Goal: Task Accomplishment & Management: Manage account settings

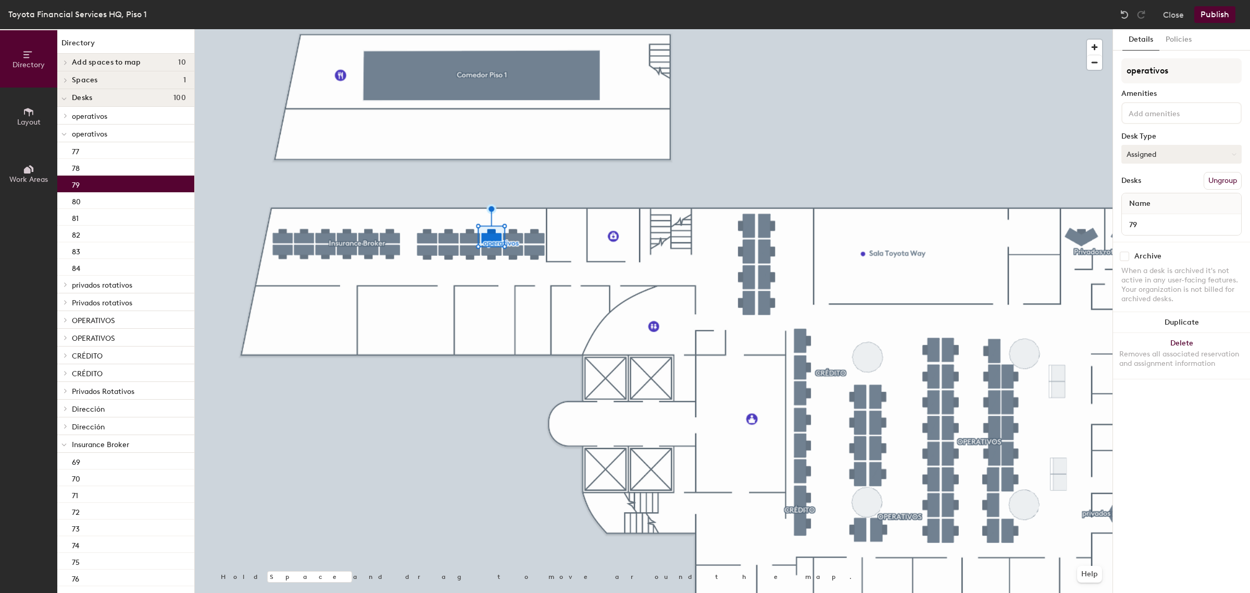
click at [1175, 154] on button "Assigned" at bounding box center [1181, 154] width 120 height 19
click at [1144, 147] on button "Assigned" at bounding box center [1181, 154] width 120 height 19
click at [1142, 152] on button "Assigned" at bounding box center [1181, 154] width 120 height 19
click at [1141, 212] on div "Hoteled" at bounding box center [1174, 218] width 104 height 16
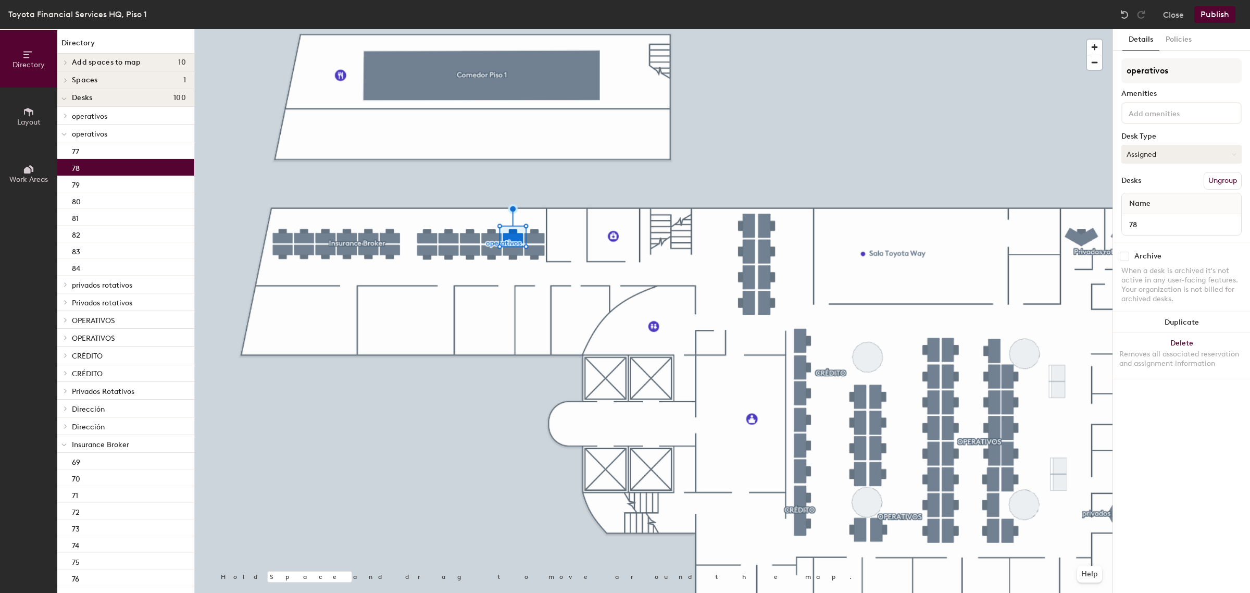
click at [1132, 149] on button "Assigned" at bounding box center [1181, 154] width 120 height 19
click at [1144, 217] on div "Hoteled" at bounding box center [1174, 218] width 104 height 16
click at [1135, 154] on button "Assigned" at bounding box center [1181, 154] width 120 height 19
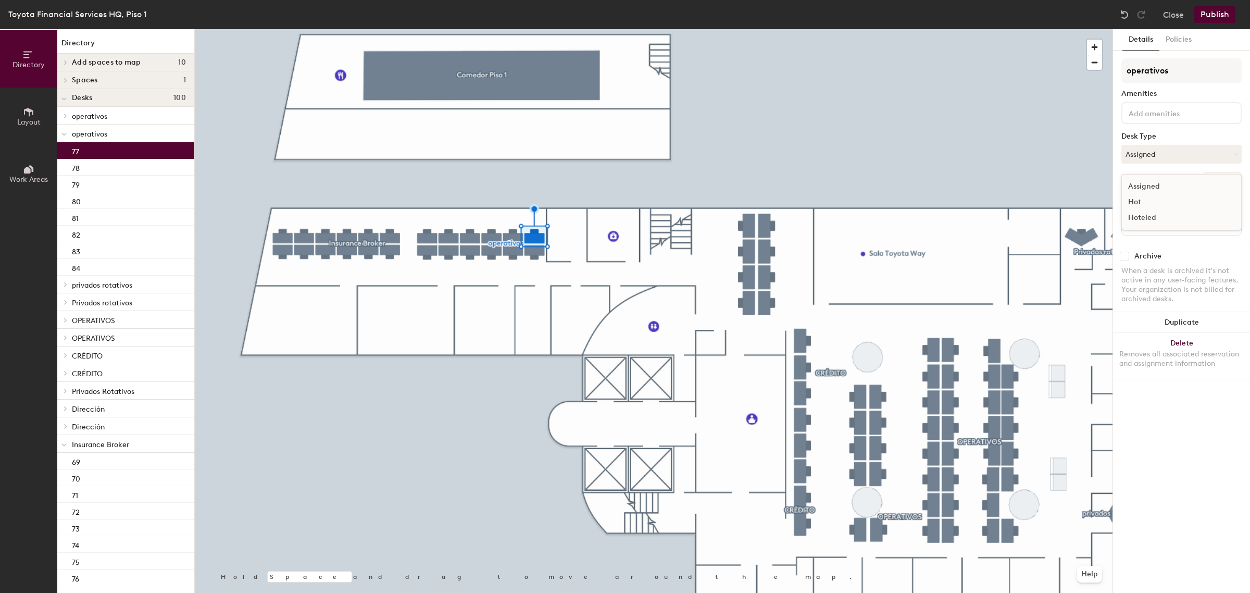
click at [1144, 215] on div "Hoteled" at bounding box center [1174, 218] width 104 height 16
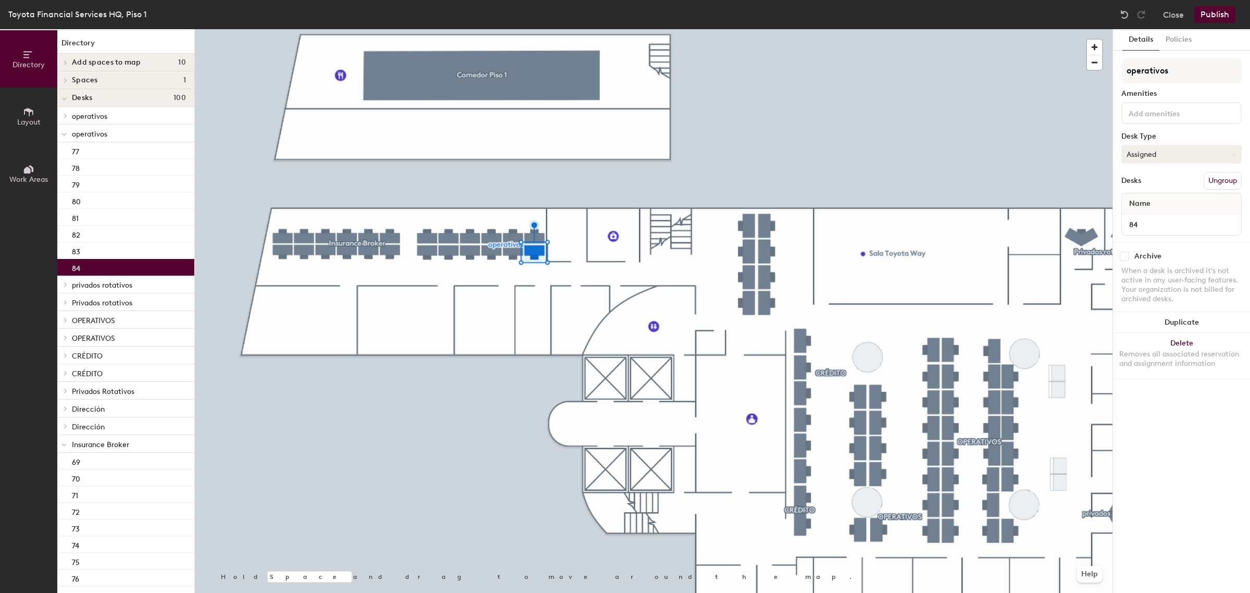
click at [1147, 152] on button "Assigned" at bounding box center [1181, 154] width 120 height 19
click at [1141, 214] on div "Hoteled" at bounding box center [1174, 218] width 104 height 16
click at [1155, 152] on button "Assigned" at bounding box center [1181, 154] width 120 height 19
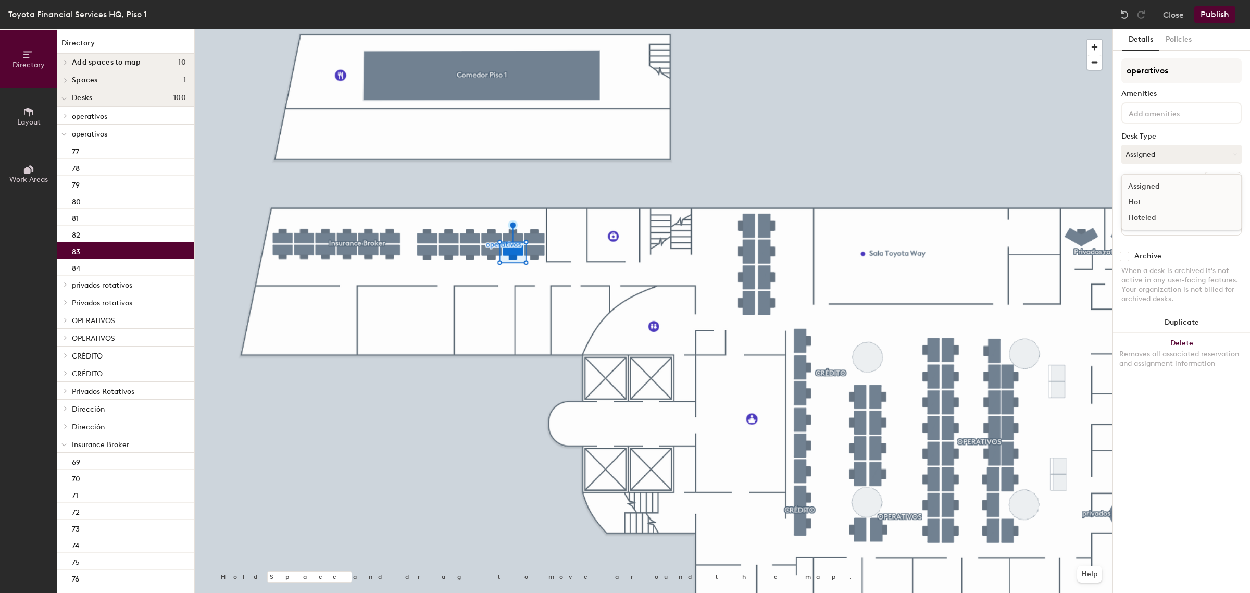
click at [1147, 214] on div "Hoteled" at bounding box center [1174, 218] width 104 height 16
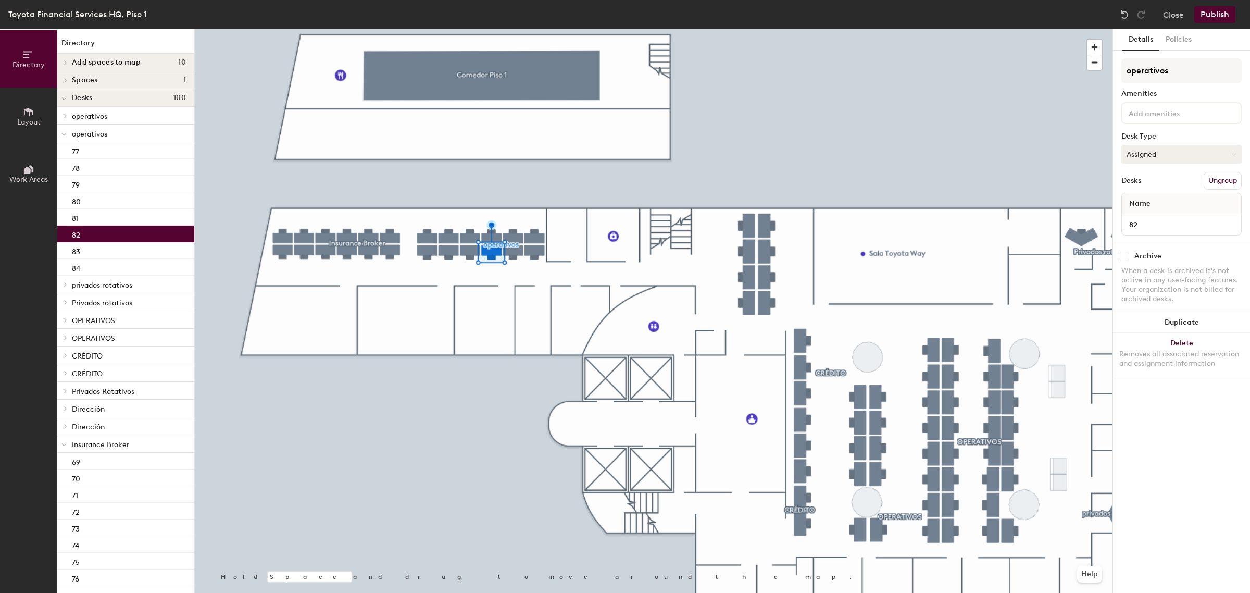
click at [1145, 159] on button "Assigned" at bounding box center [1181, 154] width 120 height 19
click at [1138, 214] on div "Hoteled" at bounding box center [1174, 218] width 104 height 16
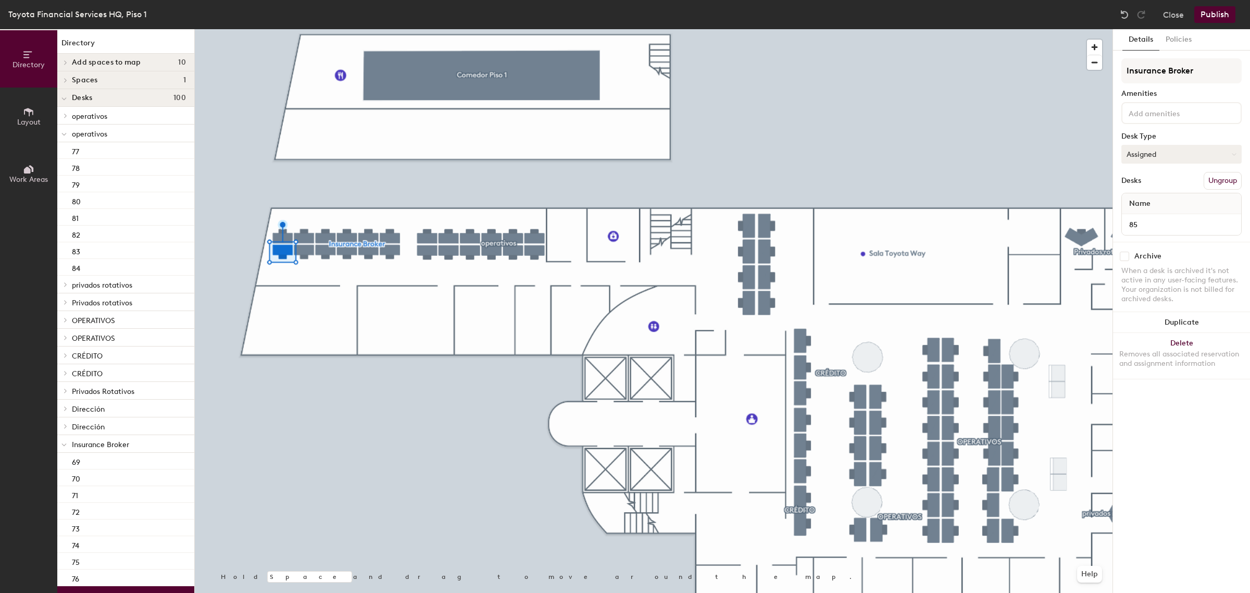
click at [1148, 156] on button "Assigned" at bounding box center [1181, 154] width 120 height 19
click at [1152, 215] on div "Hoteled" at bounding box center [1174, 218] width 104 height 16
click at [1142, 153] on button "Assigned" at bounding box center [1181, 154] width 120 height 19
click at [1138, 215] on div "Hoteled" at bounding box center [1174, 218] width 104 height 16
click at [1144, 159] on button "Assigned" at bounding box center [1181, 154] width 120 height 19
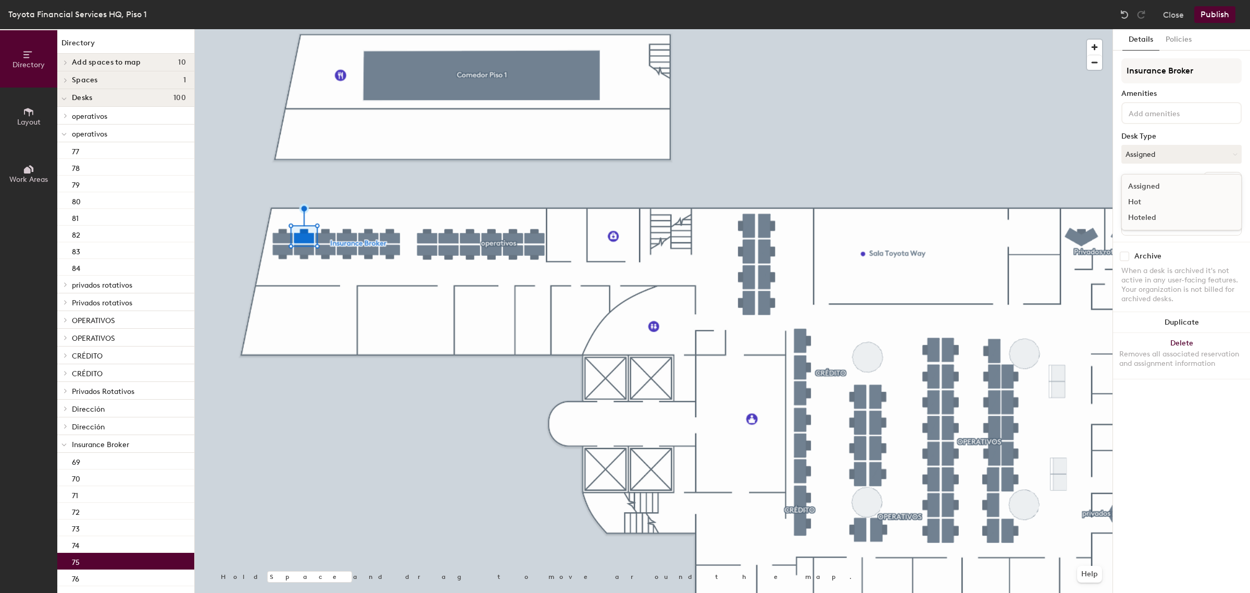
click at [1146, 211] on div "Hoteled" at bounding box center [1174, 218] width 104 height 16
click at [1139, 153] on button "Assigned" at bounding box center [1181, 154] width 120 height 19
click at [1145, 214] on div "Hoteled" at bounding box center [1174, 218] width 104 height 16
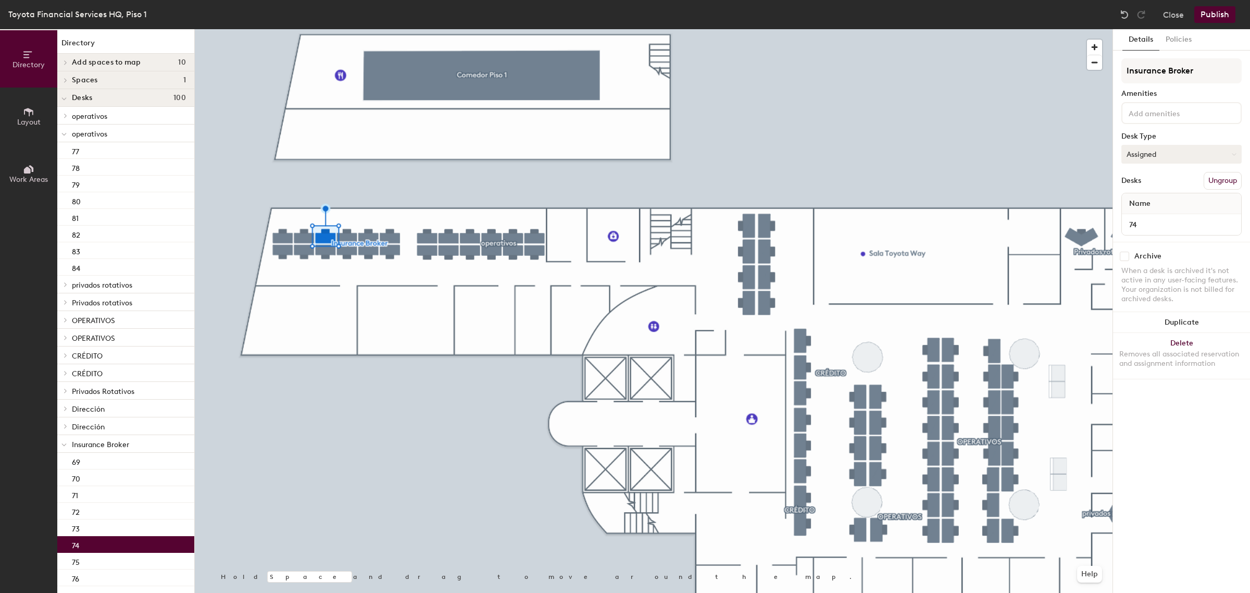
click at [1151, 154] on button "Assigned" at bounding box center [1181, 154] width 120 height 19
click at [1147, 214] on div "Hoteled" at bounding box center [1174, 218] width 104 height 16
click at [1154, 156] on button "Assigned" at bounding box center [1181, 154] width 120 height 19
click at [1143, 212] on div "Hoteled" at bounding box center [1174, 218] width 104 height 16
click at [1154, 152] on button "Assigned" at bounding box center [1181, 154] width 120 height 19
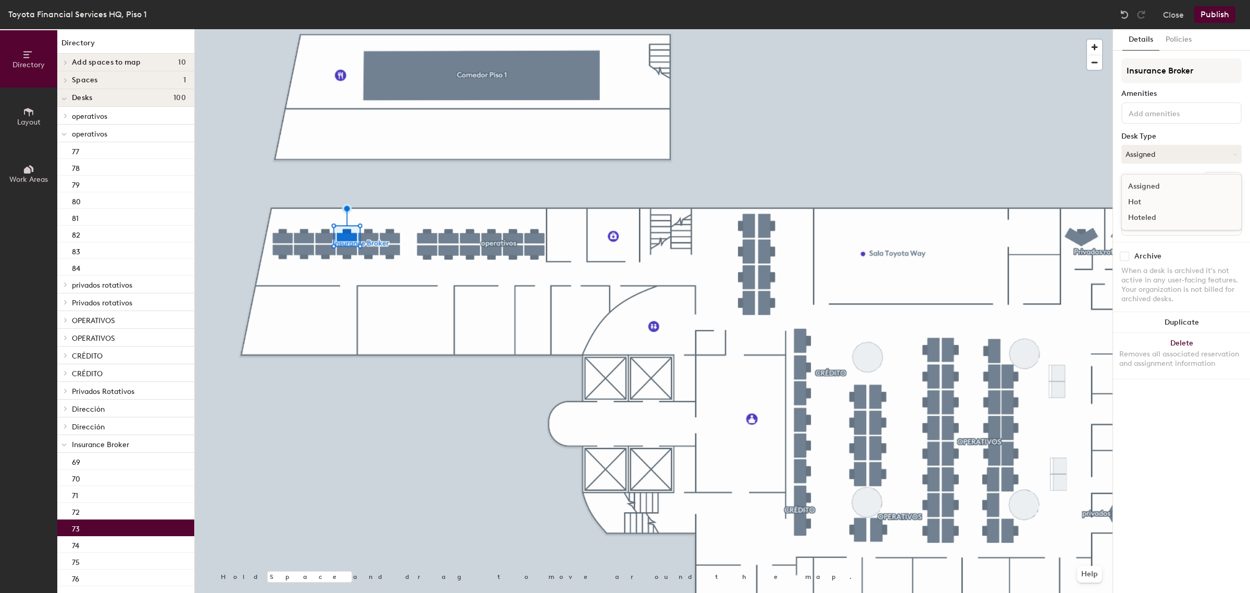
click at [1144, 217] on div "Hoteled" at bounding box center [1174, 218] width 104 height 16
click at [1159, 154] on button "Assigned" at bounding box center [1181, 154] width 120 height 19
click at [1136, 214] on div "Hoteled" at bounding box center [1174, 218] width 104 height 16
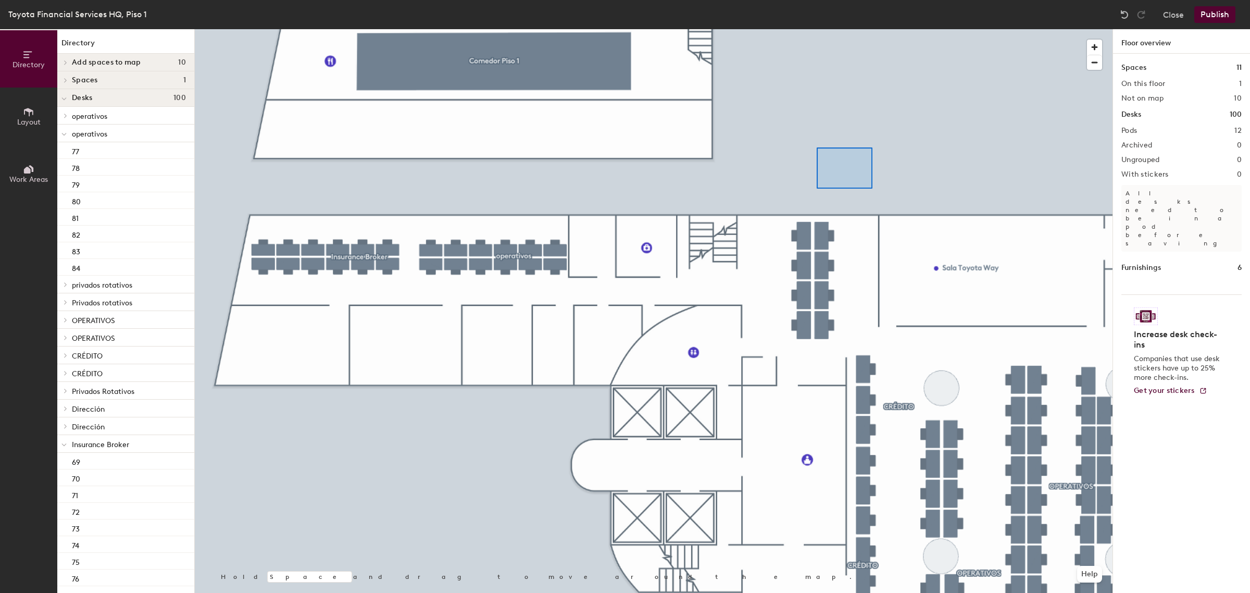
click at [817, 29] on div at bounding box center [654, 29] width 918 height 0
click at [1215, 15] on button "Publish" at bounding box center [1214, 14] width 41 height 17
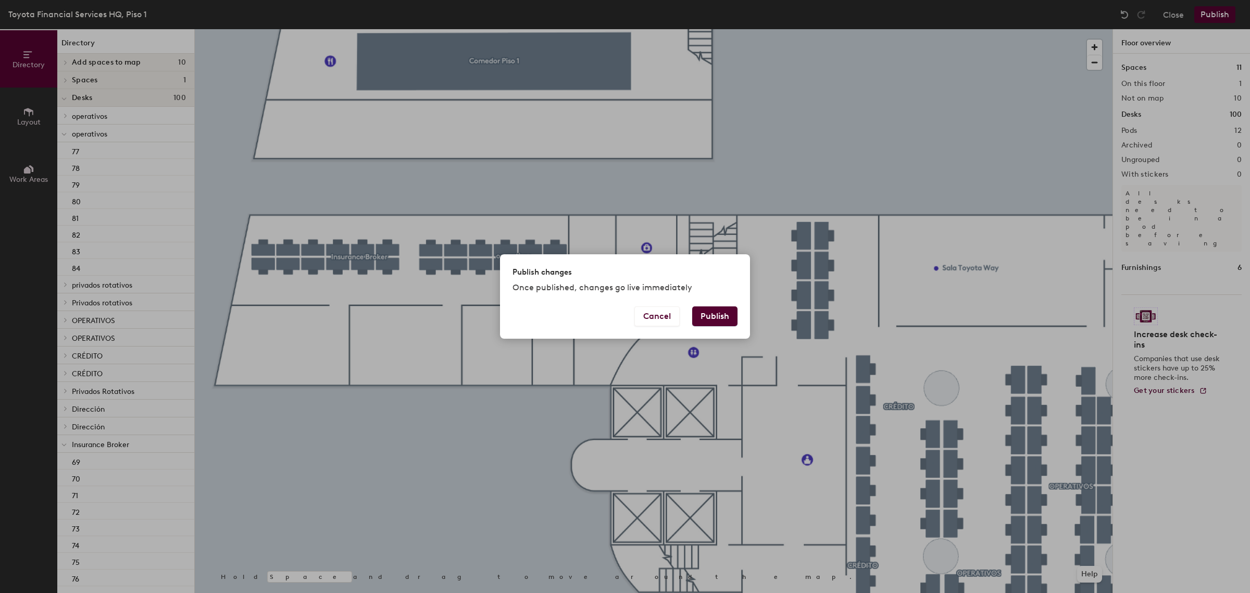
click at [715, 319] on button "Publish" at bounding box center [714, 316] width 45 height 20
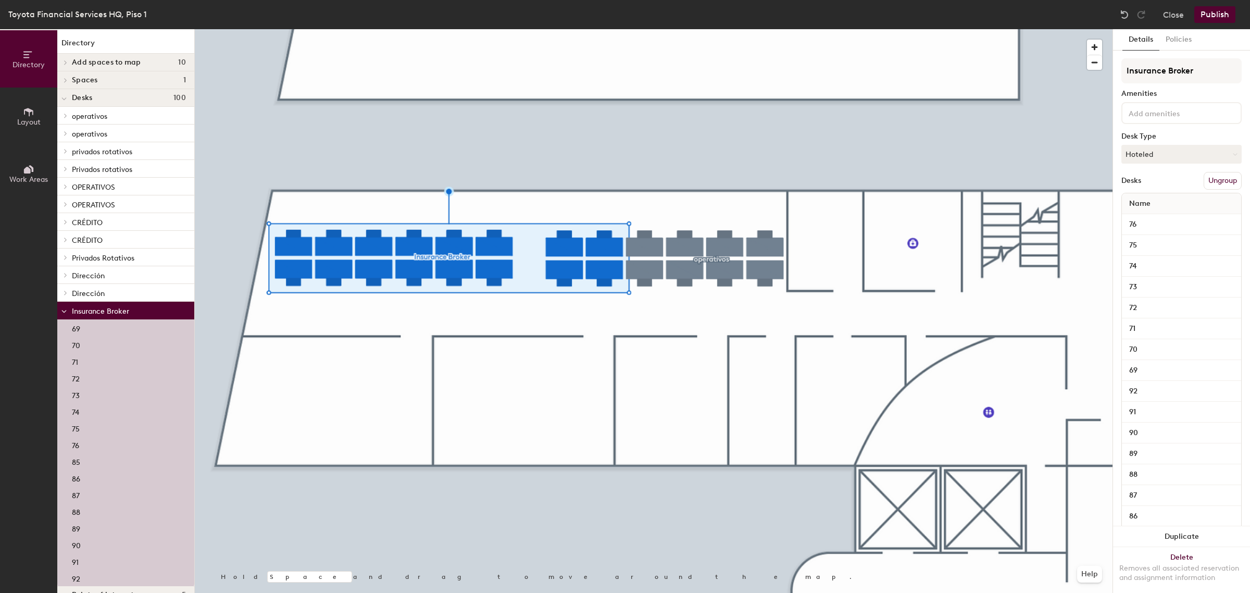
click at [642, 29] on div at bounding box center [654, 29] width 918 height 0
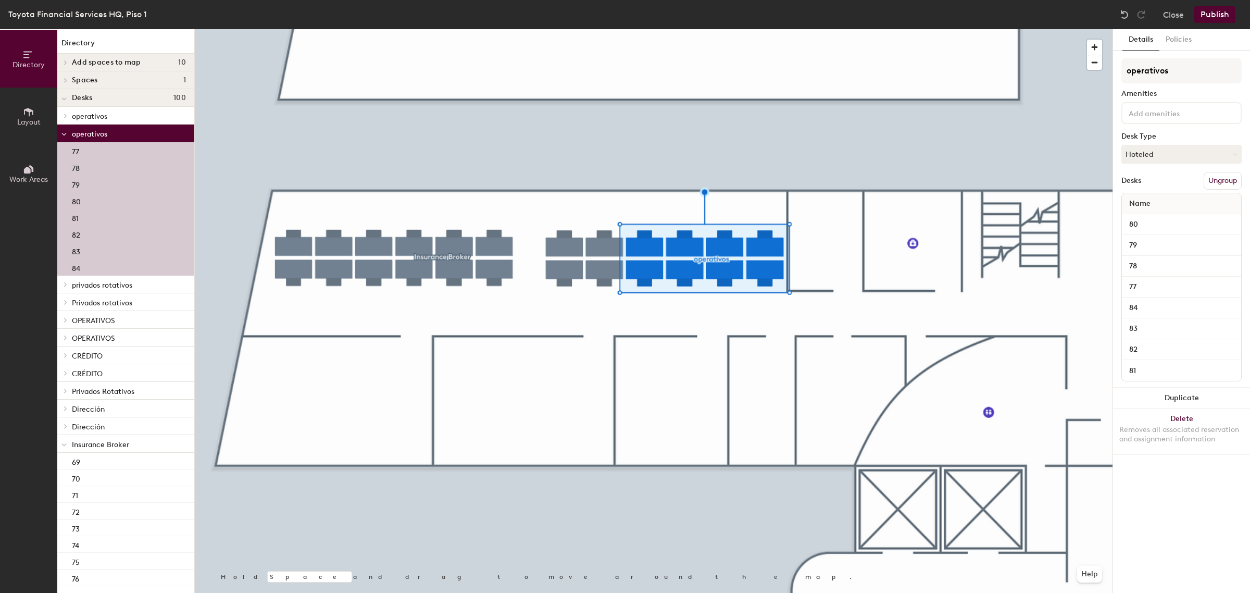
click at [577, 29] on div at bounding box center [654, 29] width 918 height 0
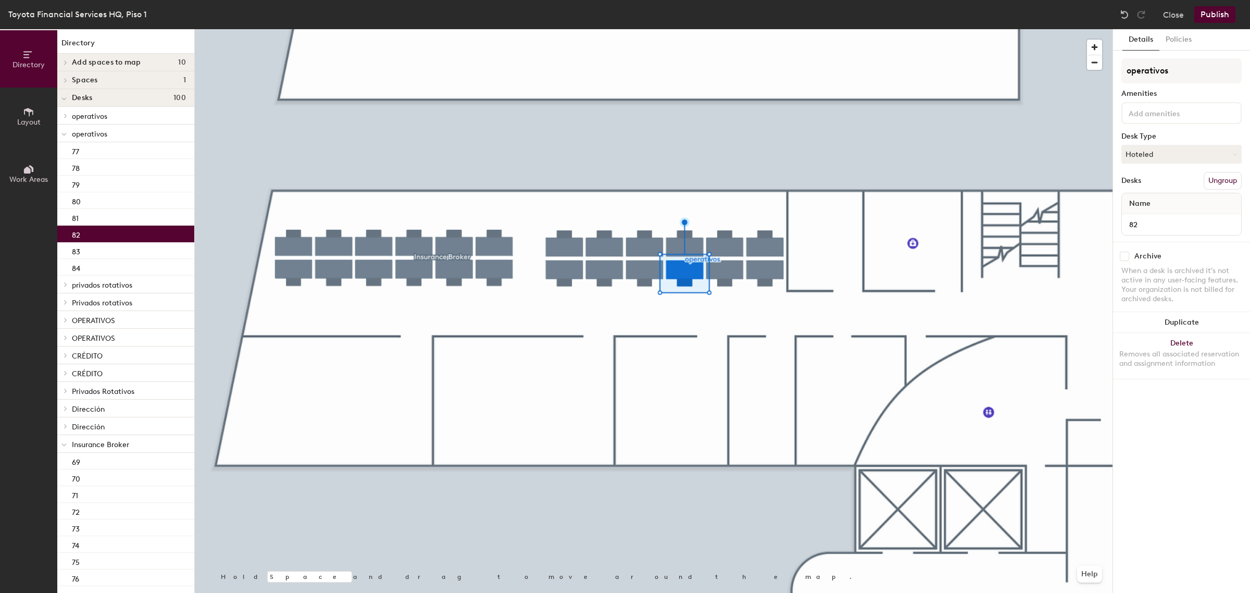
click at [596, 29] on div at bounding box center [654, 29] width 918 height 0
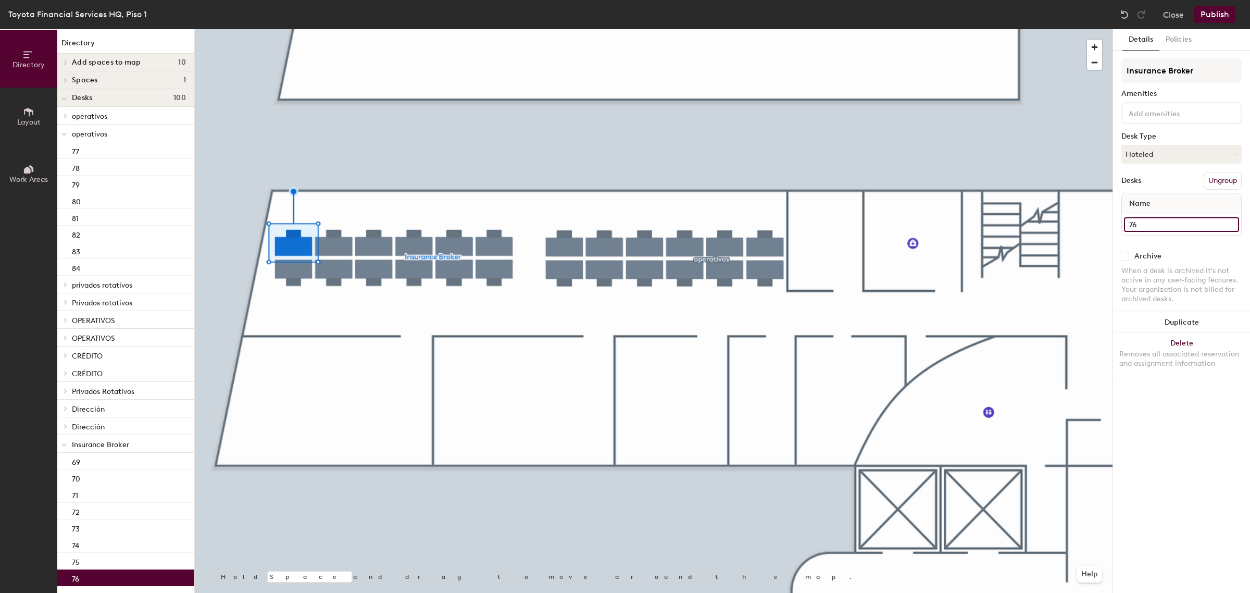
drag, startPoint x: 1136, startPoint y: 225, endPoint x: 1115, endPoint y: 225, distance: 21.4
click at [1115, 225] on div "Details Policies Insurance Broker Amenities Desk Type Hoteled Desks Ungroup Nam…" at bounding box center [1181, 310] width 137 height 563
type input "80"
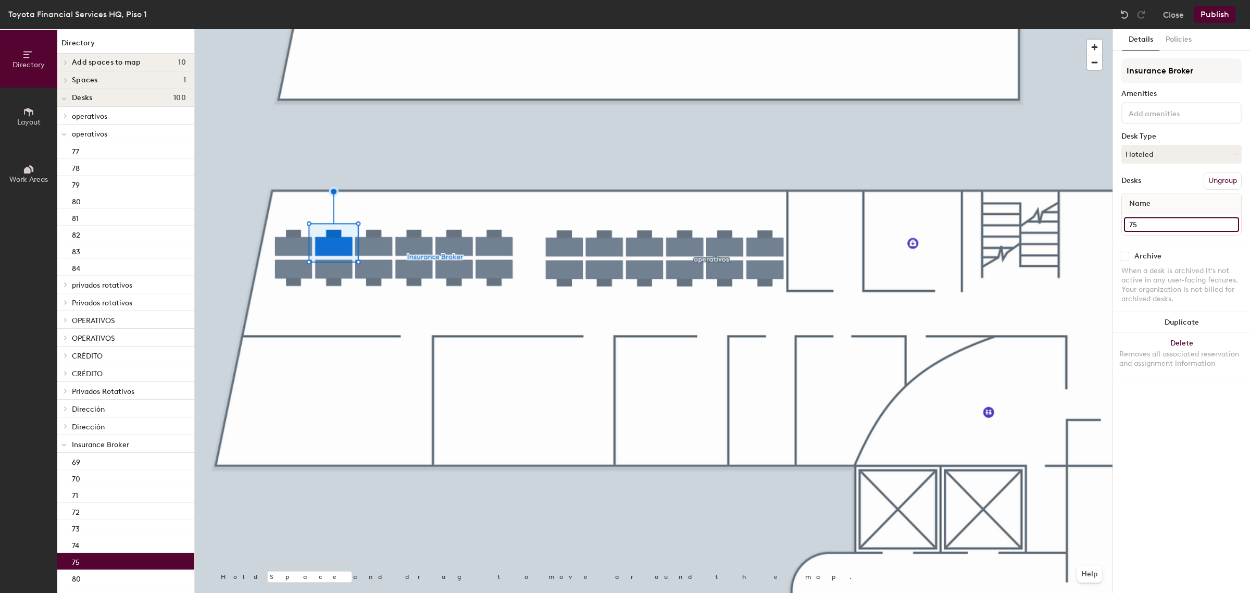
click at [1094, 224] on div "Directory Layout Work Areas Directory Add spaces to map 10 Highlander Ofic Aug …" at bounding box center [625, 310] width 1250 height 563
type input "79"
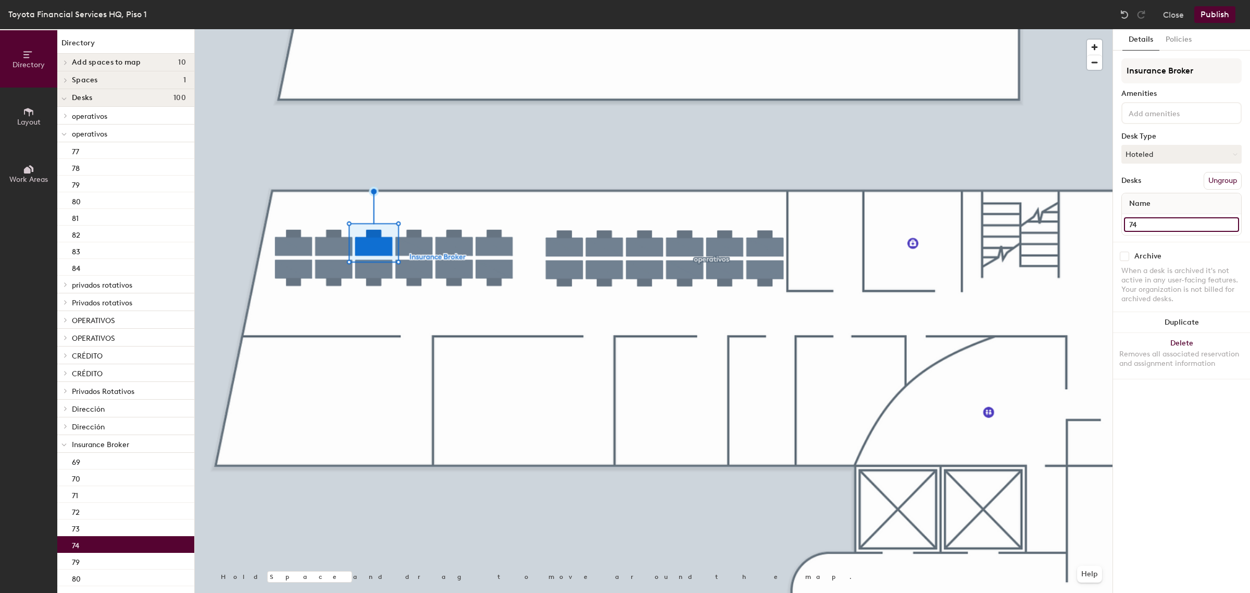
click at [1091, 224] on div "Directory Layout Work Areas Directory Add spaces to map 10 Highlander Ofic Aug …" at bounding box center [625, 310] width 1250 height 563
type input "78"
drag, startPoint x: 1145, startPoint y: 225, endPoint x: 1113, endPoint y: 227, distance: 31.8
click at [1113, 227] on div "Details Policies Insurance Broker Amenities Desk Type Hoteled Desks Ungroup Nam…" at bounding box center [1181, 310] width 137 height 563
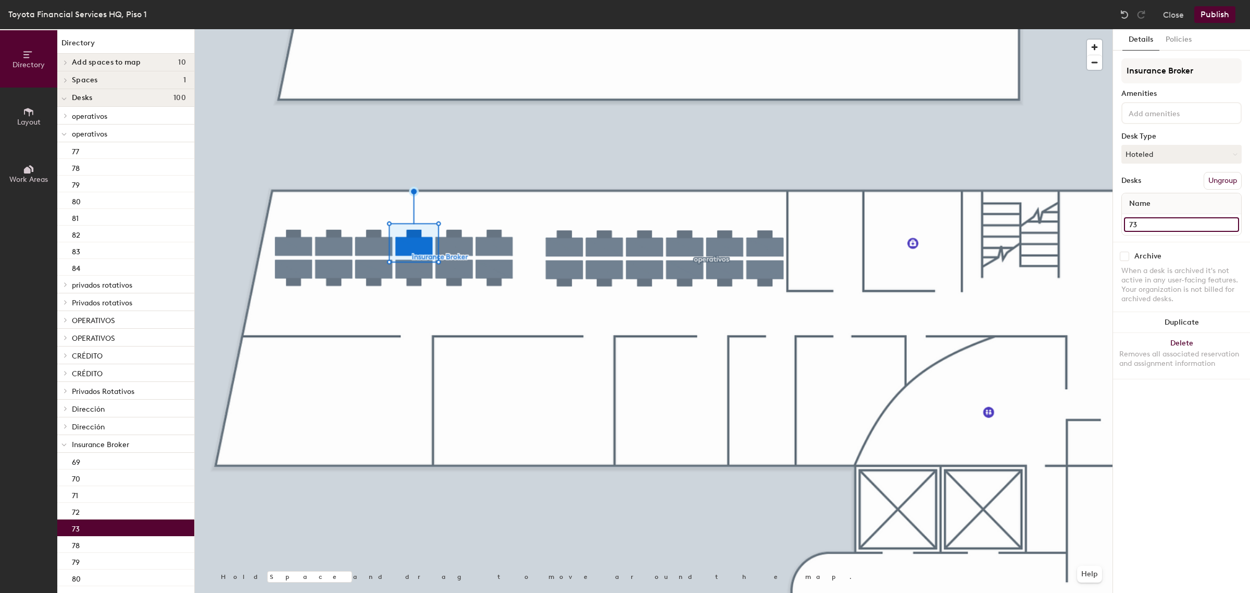
click at [1142, 228] on input "73" at bounding box center [1181, 224] width 115 height 15
type input "77"
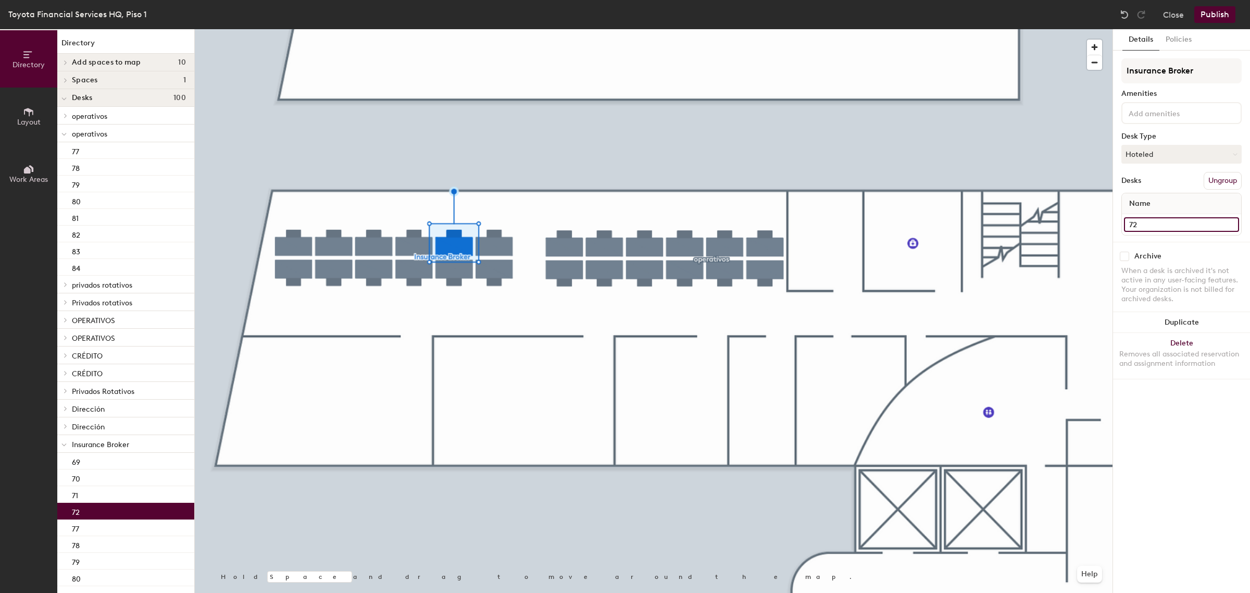
drag, startPoint x: 1149, startPoint y: 223, endPoint x: 1129, endPoint y: 224, distance: 20.3
click at [1129, 224] on input "72" at bounding box center [1181, 224] width 115 height 15
type input "76"
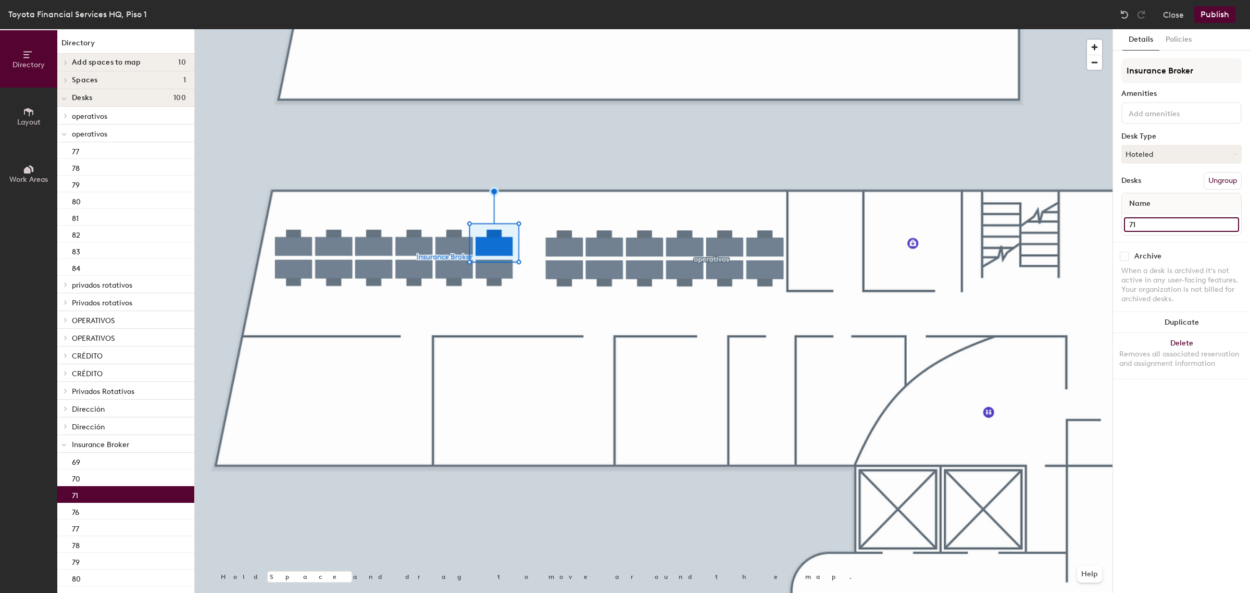
click at [1103, 228] on div "Directory Layout Work Areas Directory Add spaces to map 10 Highlander Ofic Aug …" at bounding box center [625, 310] width 1250 height 563
type input "75"
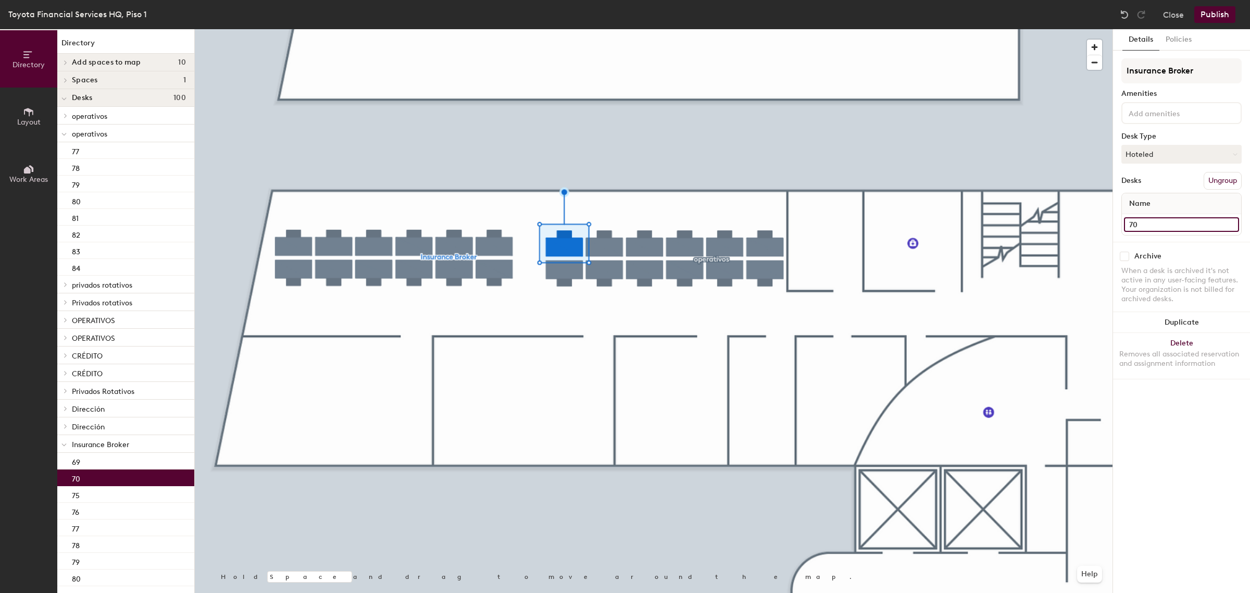
click at [1108, 222] on div "Directory Layout Work Areas Directory Add spaces to map 10 Highlander Ofic Aug …" at bounding box center [625, 310] width 1250 height 563
type input "74"
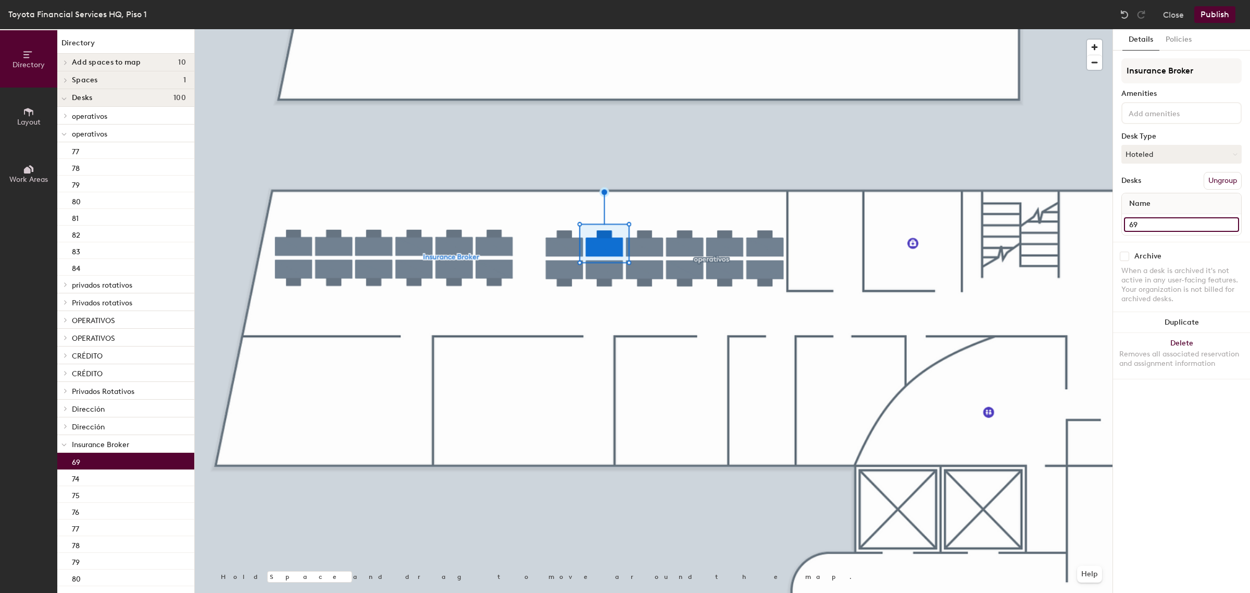
drag, startPoint x: 1155, startPoint y: 224, endPoint x: 1118, endPoint y: 225, distance: 36.5
click at [1118, 225] on div "Details Policies Insurance Broker Amenities Desk Type Hoteled Desks Ungroup Nam…" at bounding box center [1181, 310] width 137 height 563
type input "73"
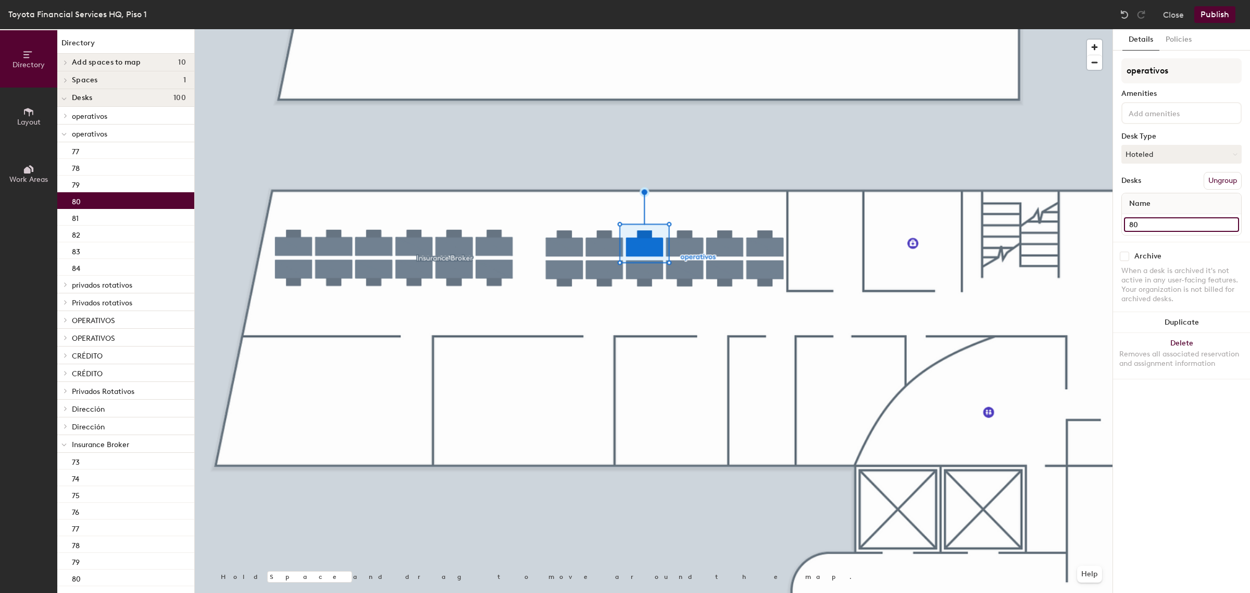
click at [1103, 226] on div "Directory Layout Work Areas Directory Add spaces to map 10 Highlander Ofic Aug …" at bounding box center [625, 310] width 1250 height 563
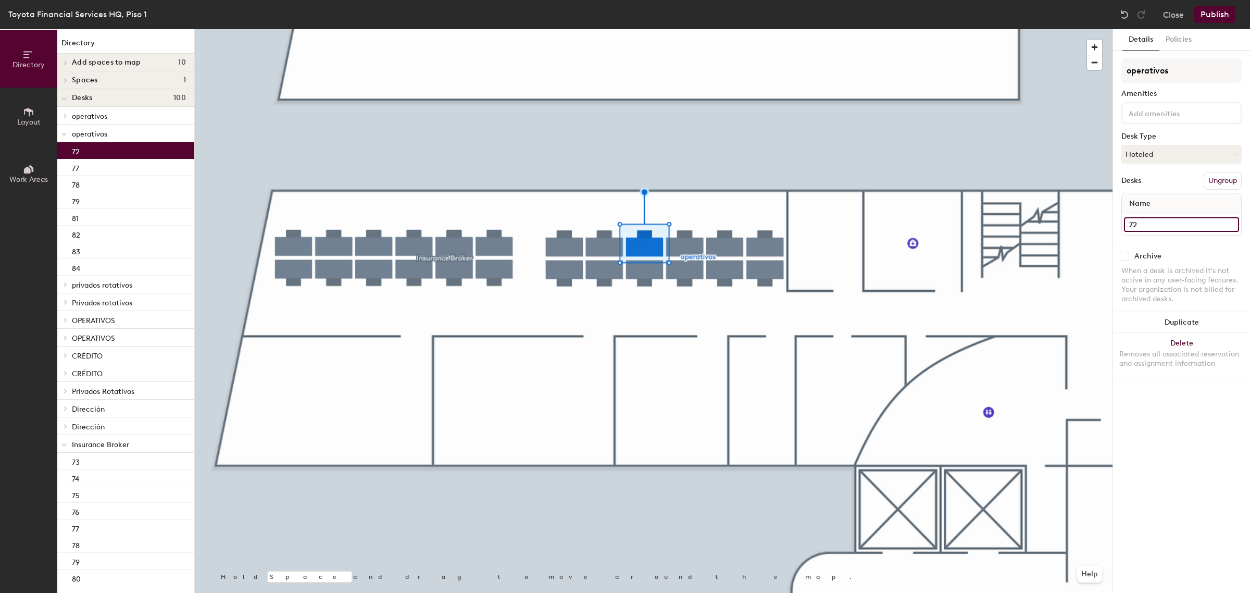
type input "72"
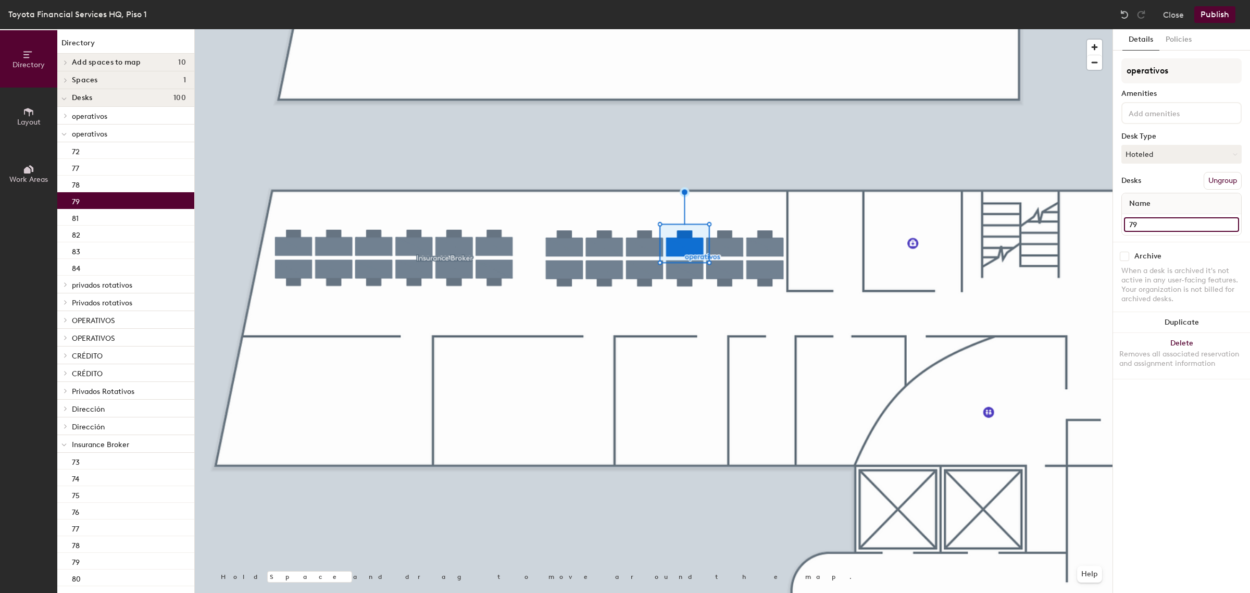
drag, startPoint x: 1143, startPoint y: 227, endPoint x: 1113, endPoint y: 227, distance: 30.2
click at [1113, 227] on div "Details Policies operativos Amenities Desk Type Hoteled Desks Ungroup Name 79 A…" at bounding box center [1181, 310] width 137 height 563
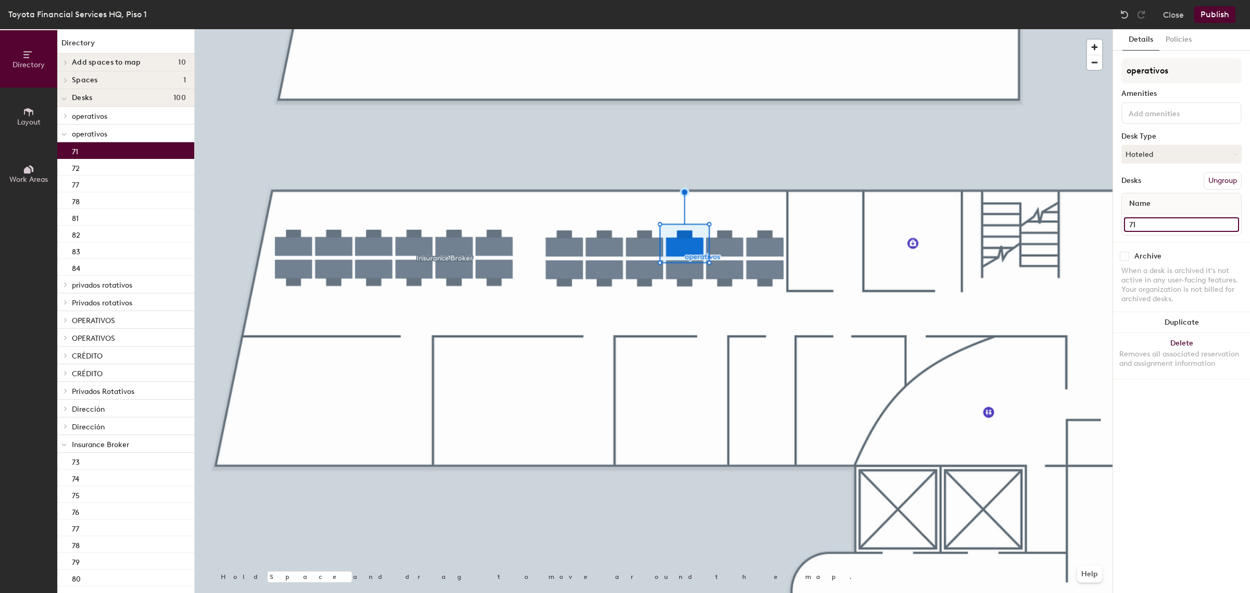
type input "71"
click at [725, 29] on div at bounding box center [654, 29] width 918 height 0
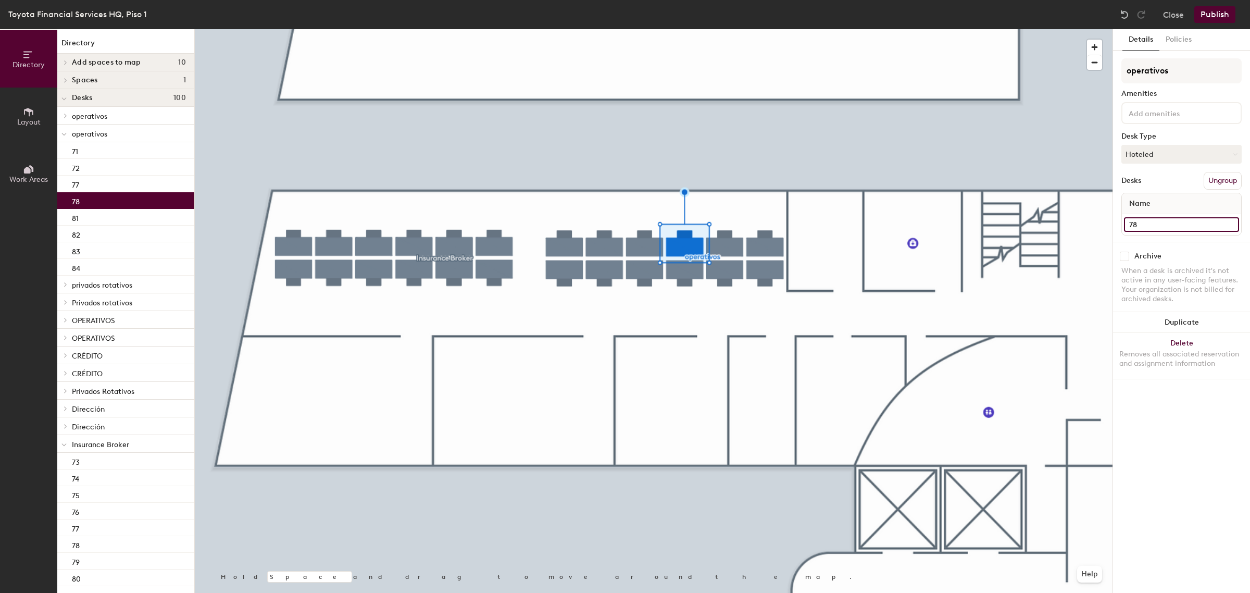
drag, startPoint x: 1151, startPoint y: 224, endPoint x: 1114, endPoint y: 223, distance: 37.0
click at [1114, 223] on div "Details Policies operativos Amenities Desk Type Hoteled Desks Ungroup Name 78 A…" at bounding box center [1181, 310] width 137 height 563
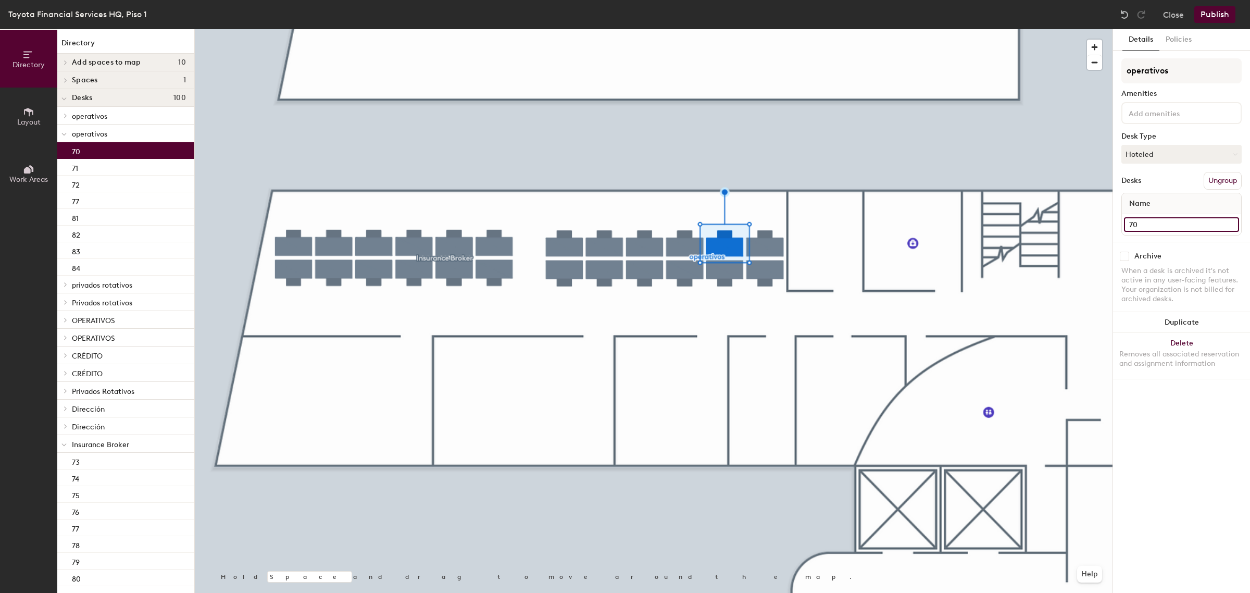
type input "70"
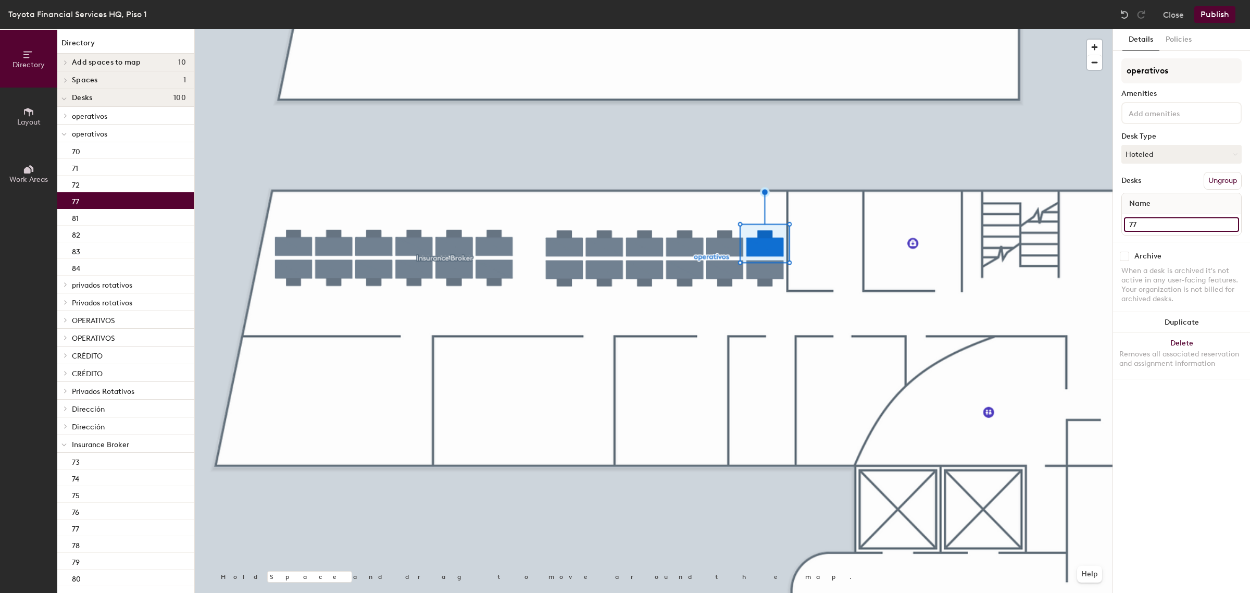
click at [1108, 225] on div "Directory Layout Work Areas Directory Add spaces to map 10 Highlander Ofic Aug …" at bounding box center [625, 310] width 1250 height 563
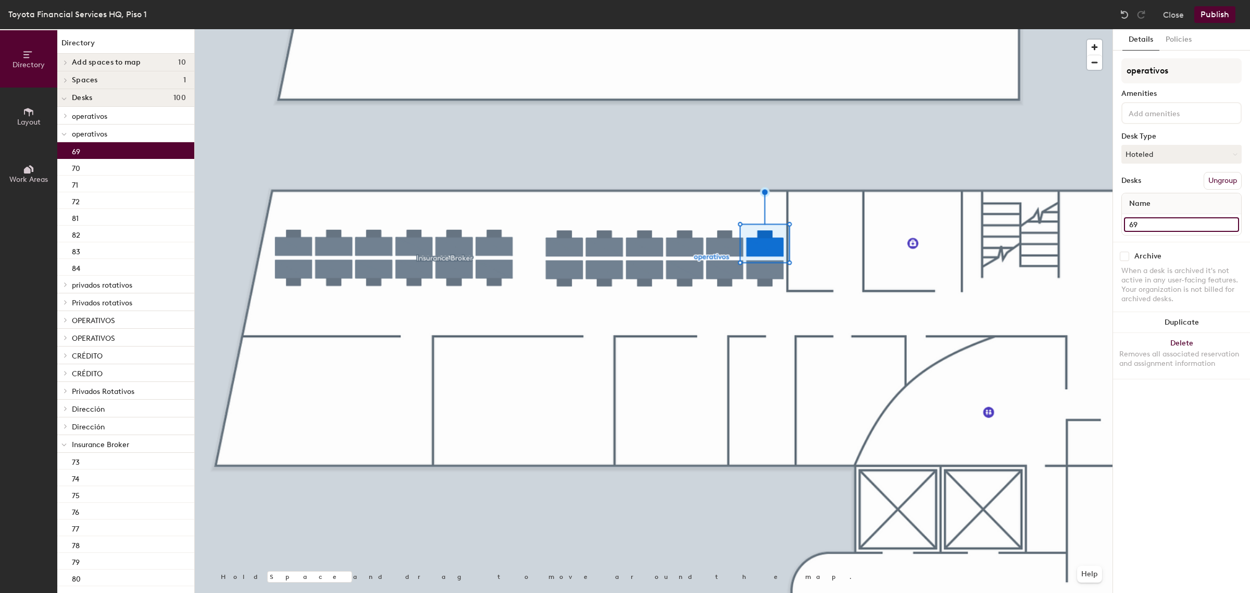
type input "69"
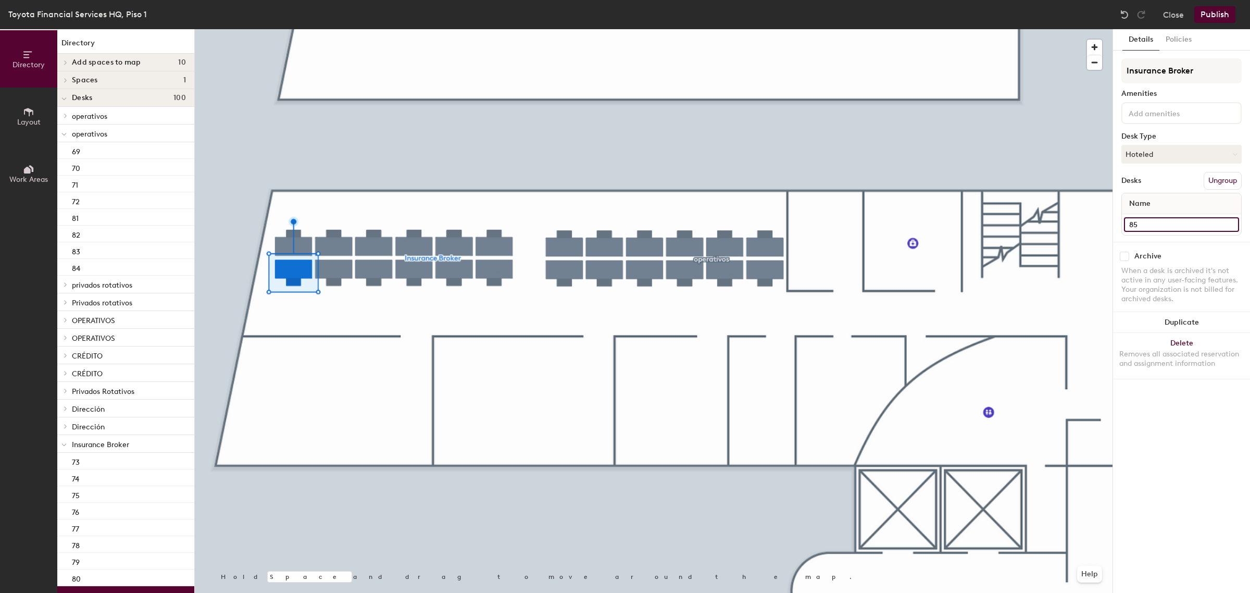
drag, startPoint x: 1142, startPoint y: 221, endPoint x: 1121, endPoint y: 222, distance: 21.4
click at [1121, 222] on div "Name 85" at bounding box center [1181, 214] width 120 height 43
type input "81"
drag, startPoint x: 1148, startPoint y: 227, endPoint x: 1123, endPoint y: 225, distance: 25.6
click at [1123, 225] on div "86" at bounding box center [1181, 224] width 119 height 21
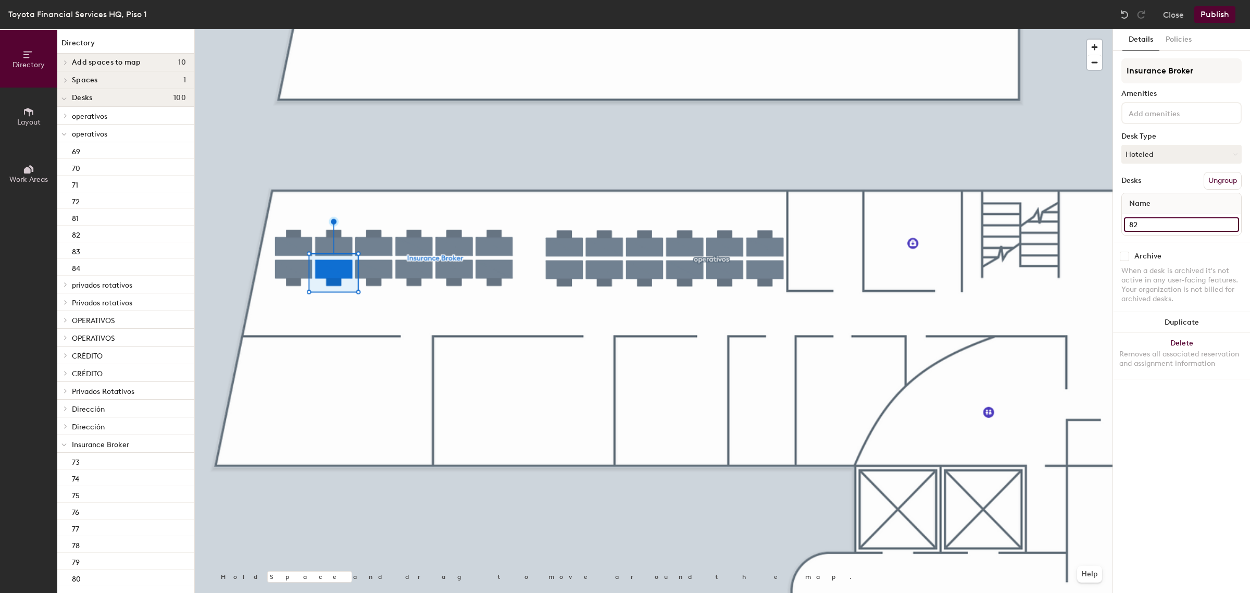
type input "82"
drag, startPoint x: 1138, startPoint y: 222, endPoint x: 1116, endPoint y: 227, distance: 22.9
click at [1116, 227] on div "Details Policies Insurance Broker Amenities Desk Type Hoteled Desks Ungroup Nam…" at bounding box center [1181, 310] width 137 height 563
type input "83"
click at [1103, 227] on div "Directory Layout Work Areas Directory Add spaces to map 10 Highlander Ofic Aug …" at bounding box center [625, 310] width 1250 height 563
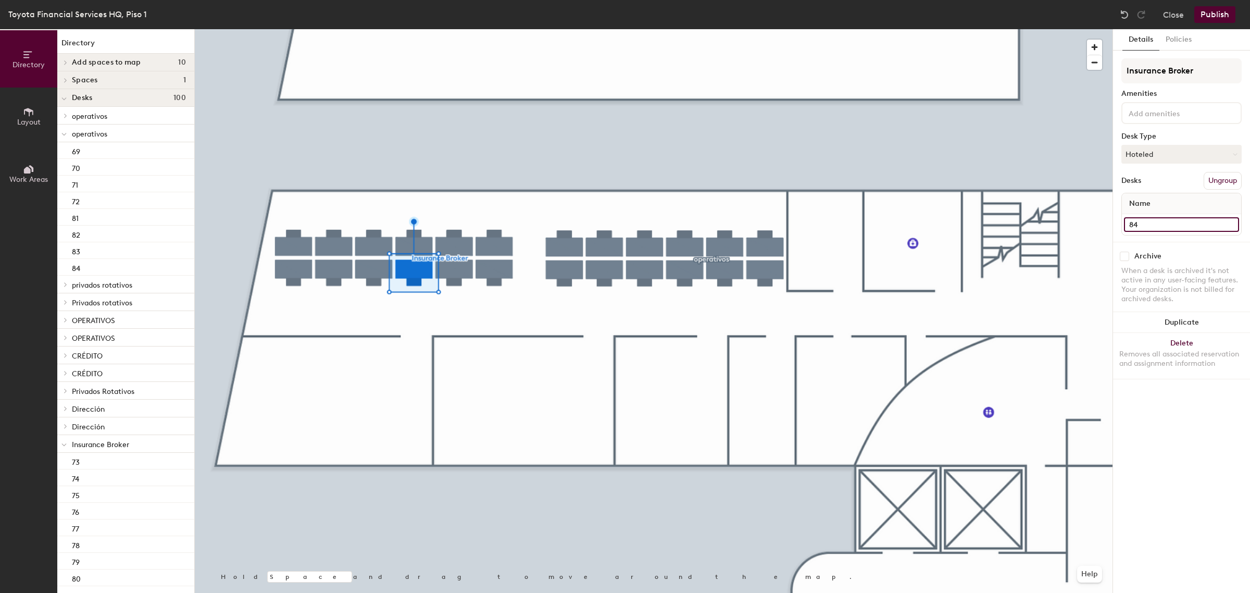
type input "84"
click at [1105, 225] on div "Directory Layout Work Areas Directory Add spaces to map 10 Highlander Ofic Aug …" at bounding box center [625, 310] width 1250 height 563
type input "85"
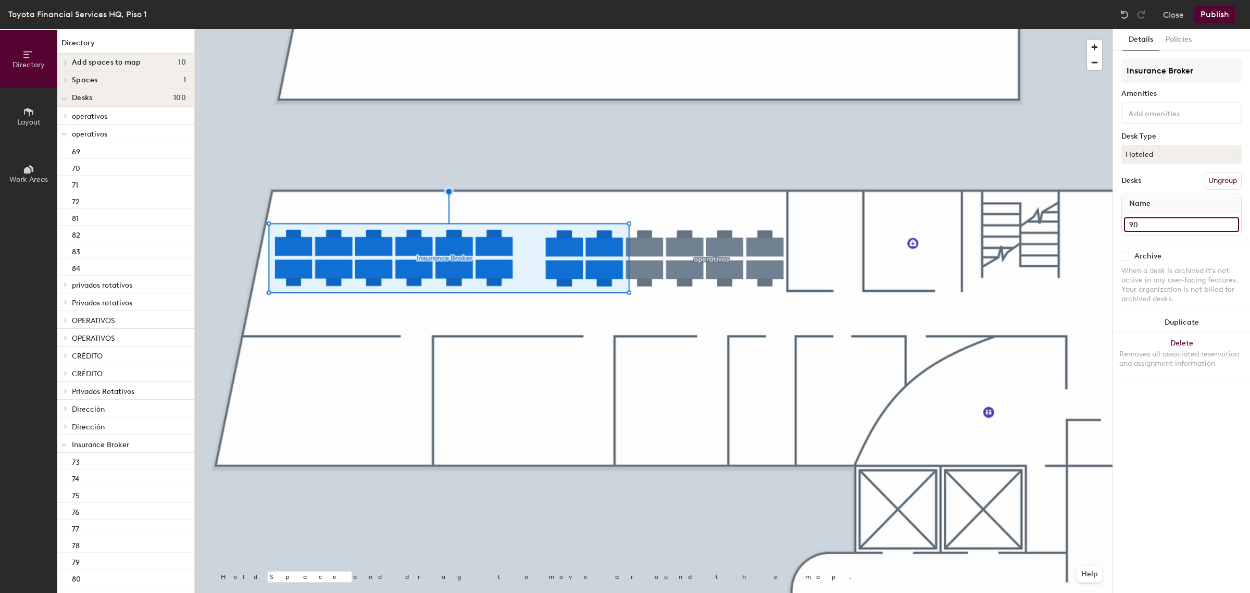
click at [1108, 225] on div "Directory Layout Work Areas Directory Add spaces to map 10 Highlander Ofic Aug …" at bounding box center [625, 310] width 1250 height 563
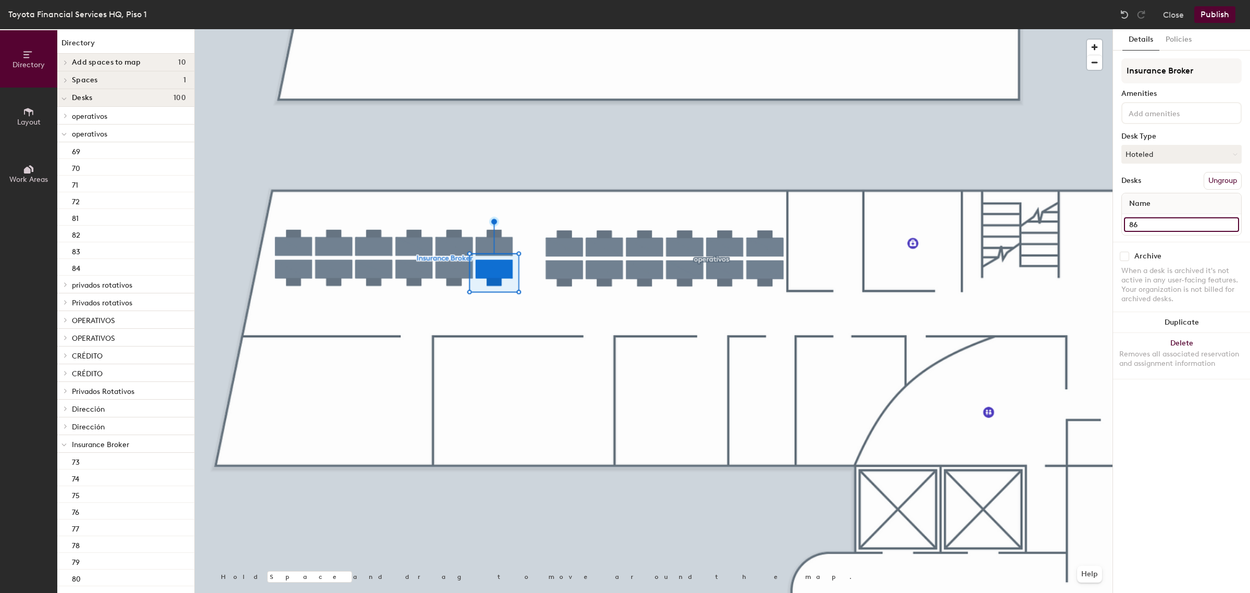
type input "86"
drag, startPoint x: 1145, startPoint y: 227, endPoint x: 1114, endPoint y: 227, distance: 30.2
click at [1114, 227] on div "Details Policies Insurance Broker Amenities Desk Type Hoteled Desks Ungroup Nam…" at bounding box center [1181, 310] width 137 height 563
type input "87"
drag, startPoint x: 1150, startPoint y: 230, endPoint x: 1121, endPoint y: 226, distance: 28.9
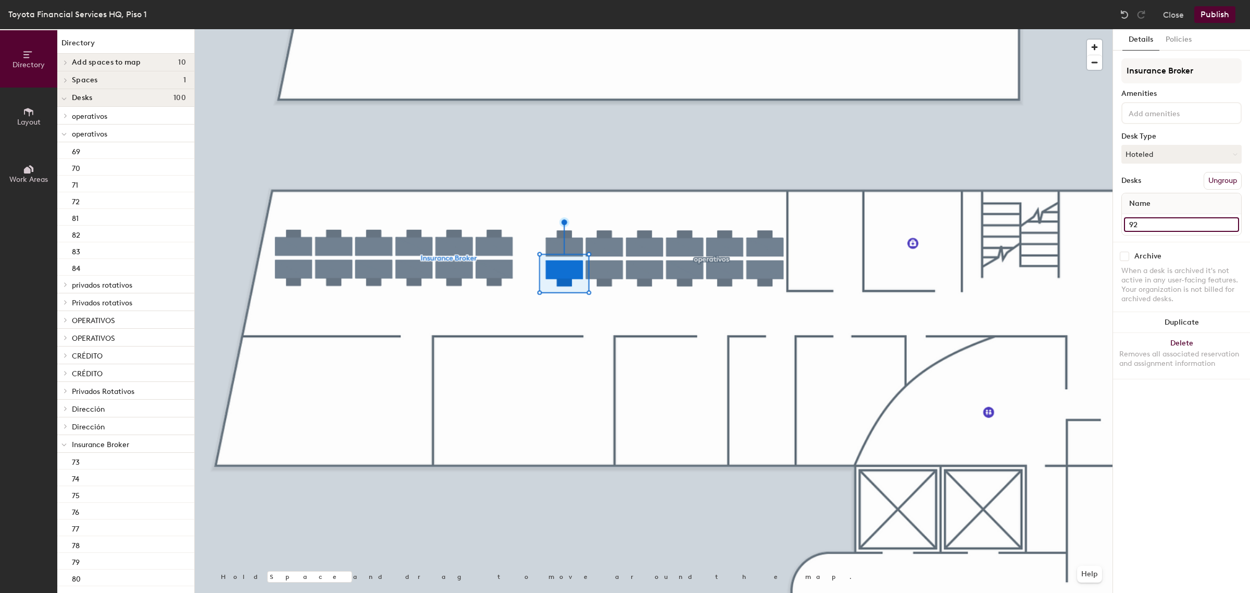
click at [1122, 226] on div "92" at bounding box center [1181, 224] width 119 height 21
type input "88"
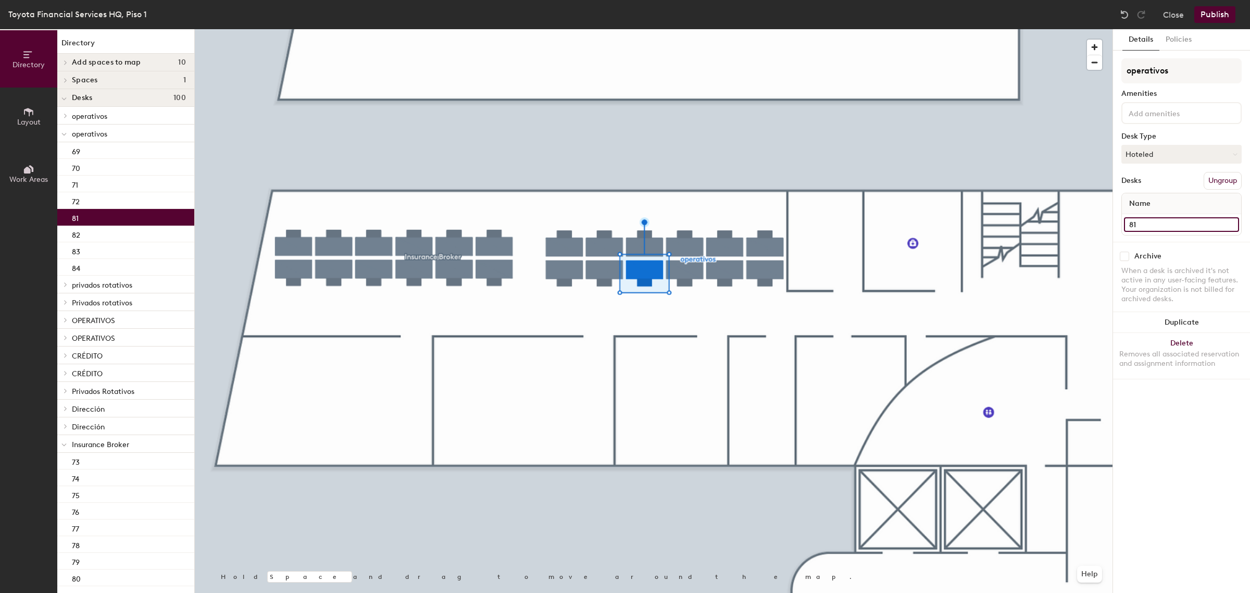
click at [1109, 227] on div "Directory Layout Work Areas Directory Add spaces to map 10 Highlander Ofic Aug …" at bounding box center [625, 310] width 1250 height 563
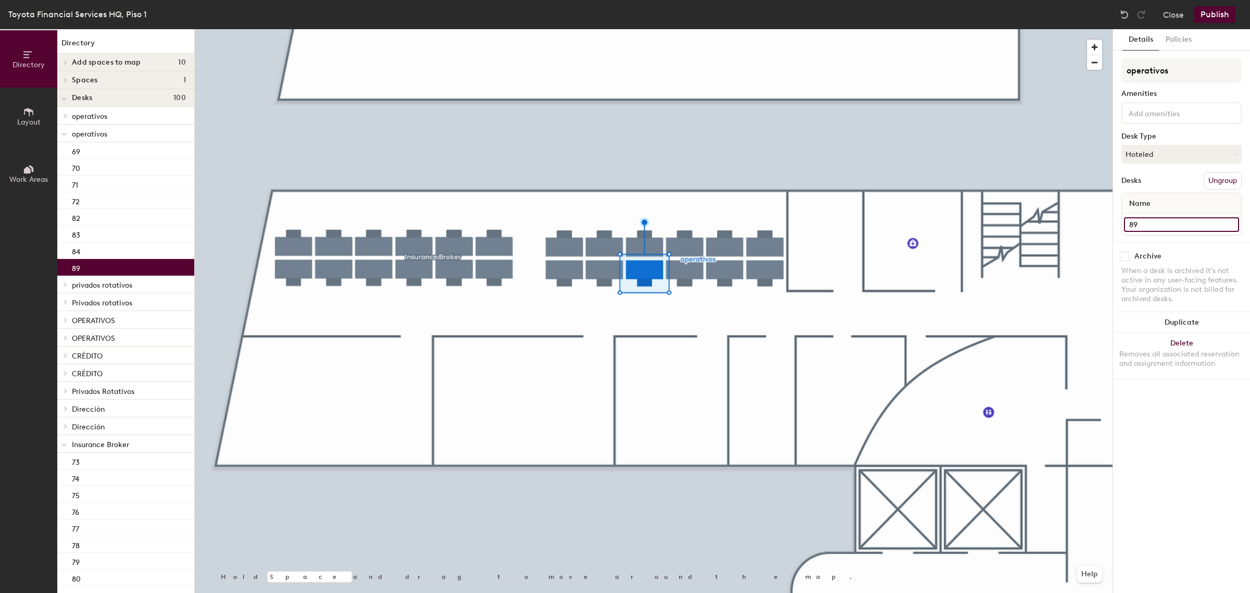
type input "89"
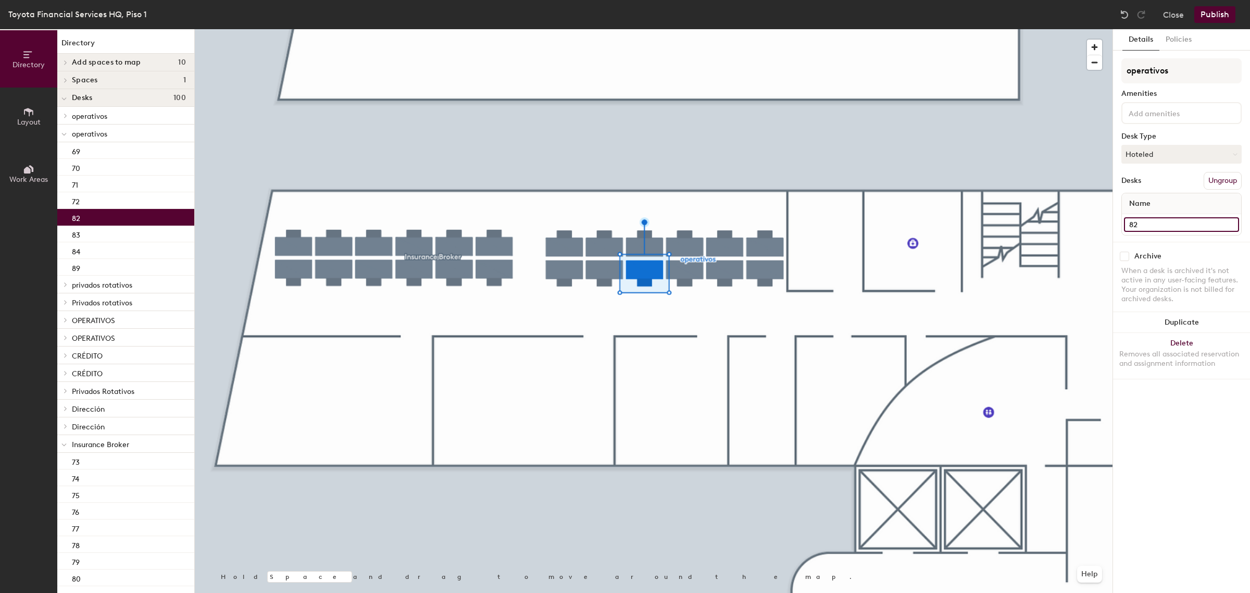
drag, startPoint x: 1152, startPoint y: 224, endPoint x: 1113, endPoint y: 224, distance: 38.5
click at [1113, 224] on div "Details Policies operativos Amenities Desk Type Hoteled Desks Ungroup Name 82 A…" at bounding box center [1181, 310] width 137 height 563
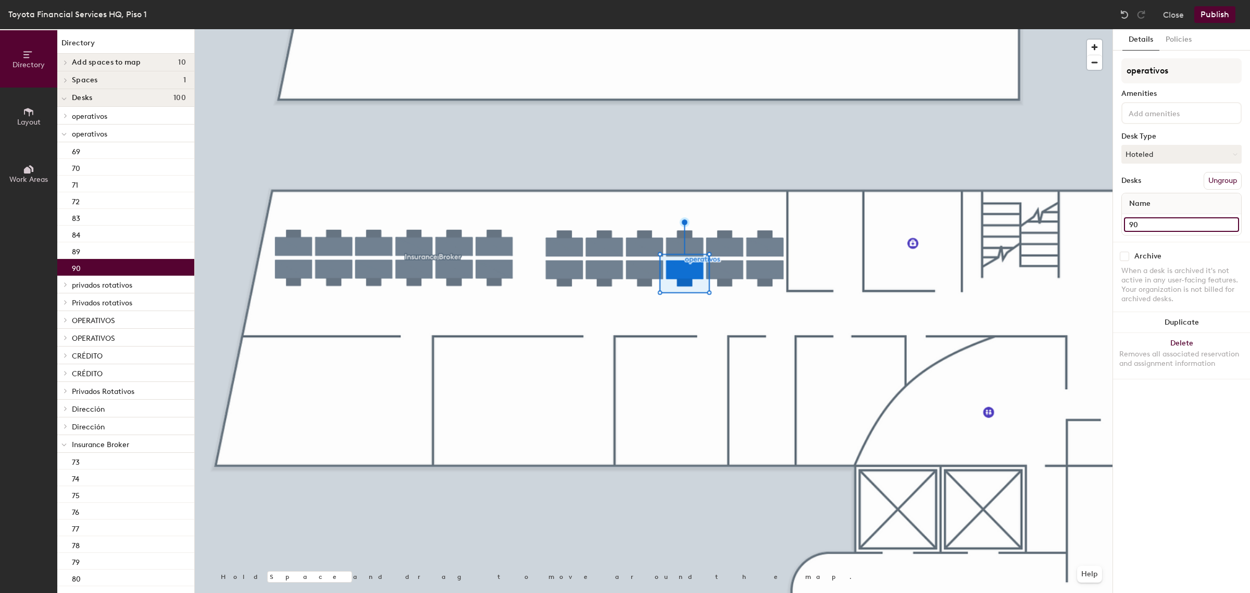
type input "90"
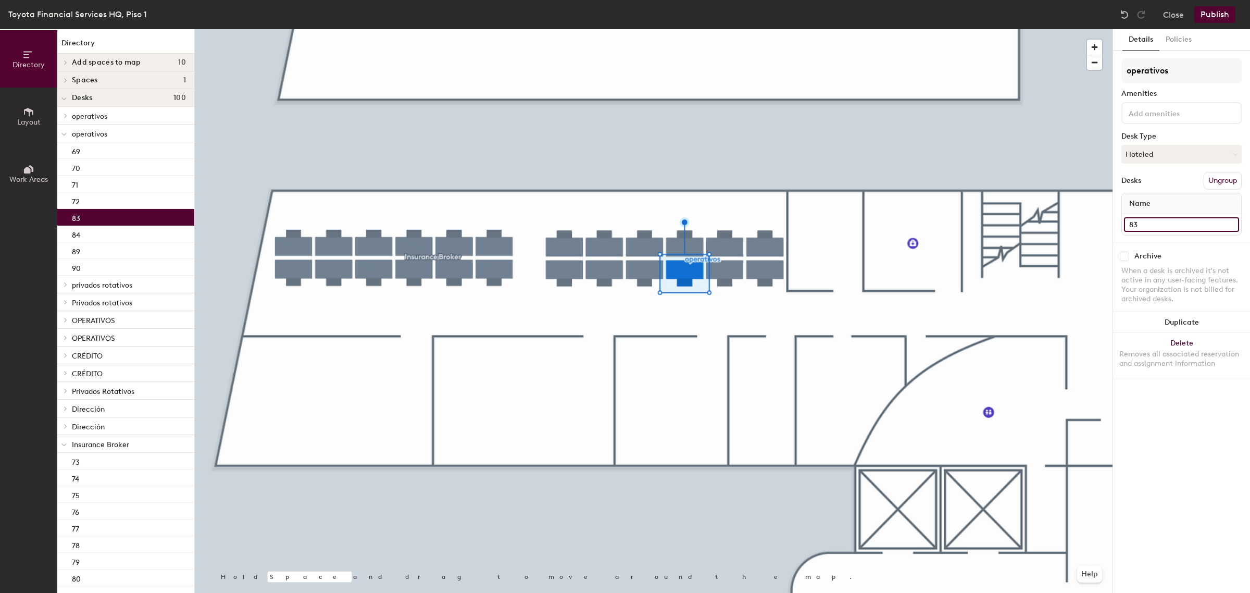
drag, startPoint x: 1154, startPoint y: 224, endPoint x: 1116, endPoint y: 224, distance: 37.5
click at [1116, 224] on div "Details Policies operativos Amenities Desk Type Hoteled Desks Ungroup Name 83 A…" at bounding box center [1181, 310] width 137 height 563
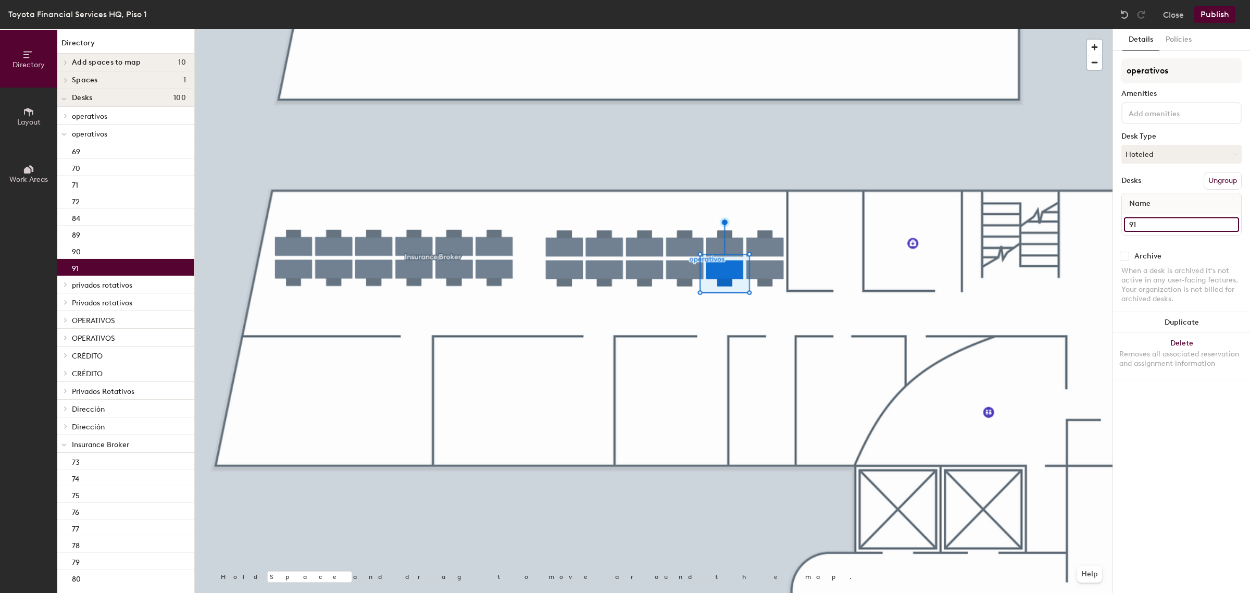
type input "91"
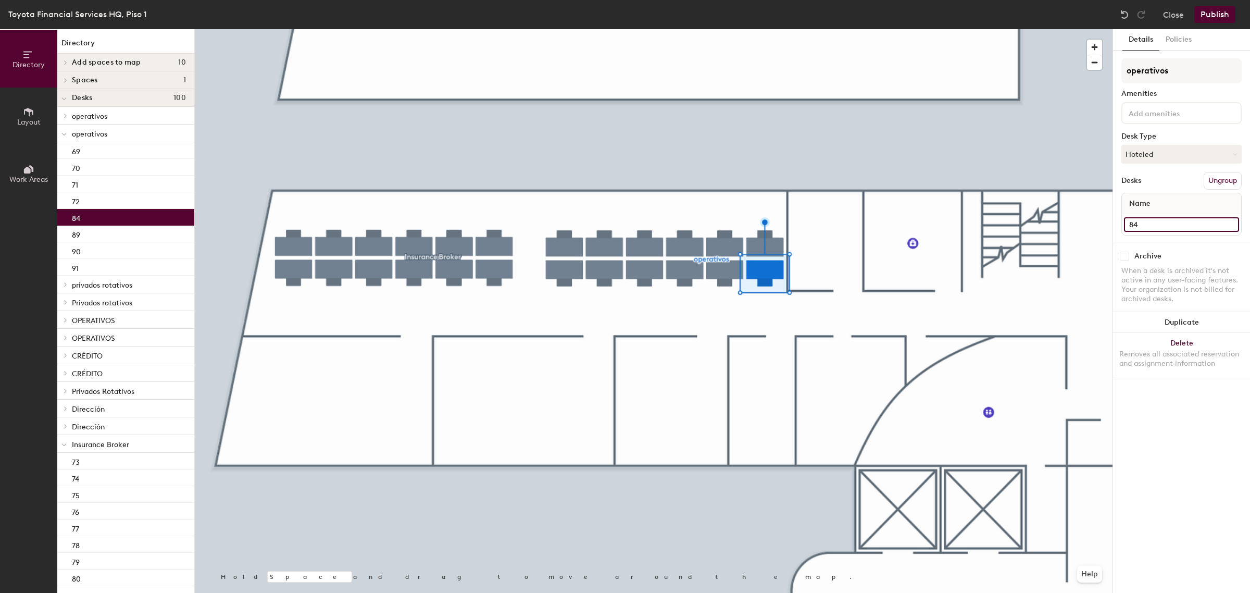
click at [1089, 226] on div "Directory Layout Work Areas Directory Add spaces to map 10 Highlander Ofic Aug …" at bounding box center [625, 310] width 1250 height 563
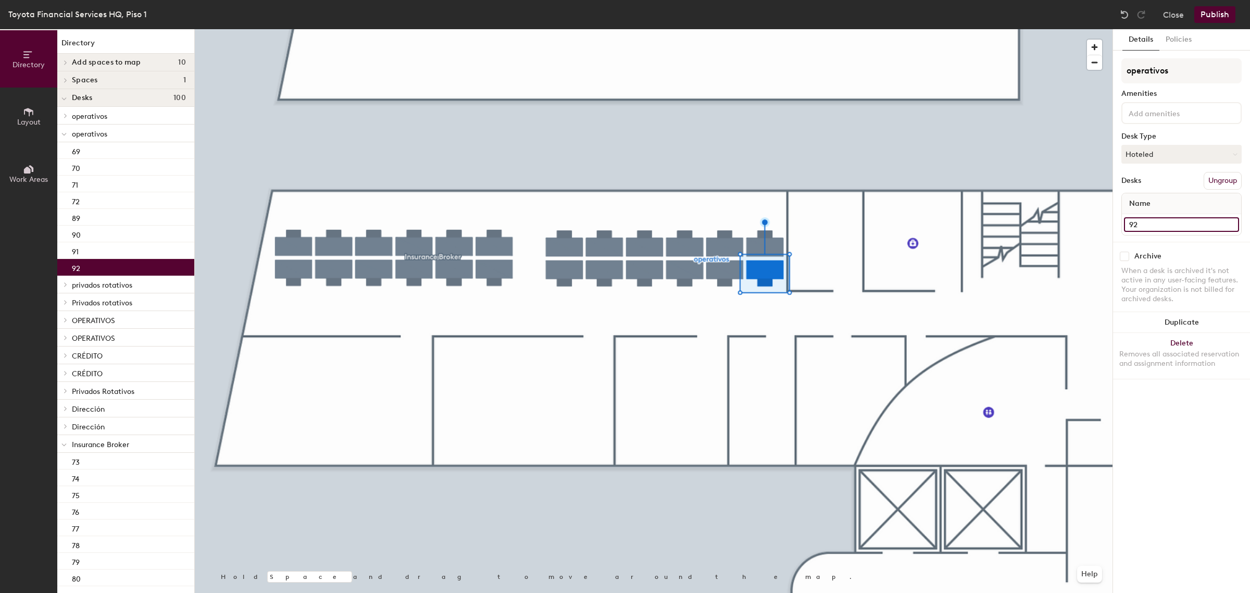
type input "92"
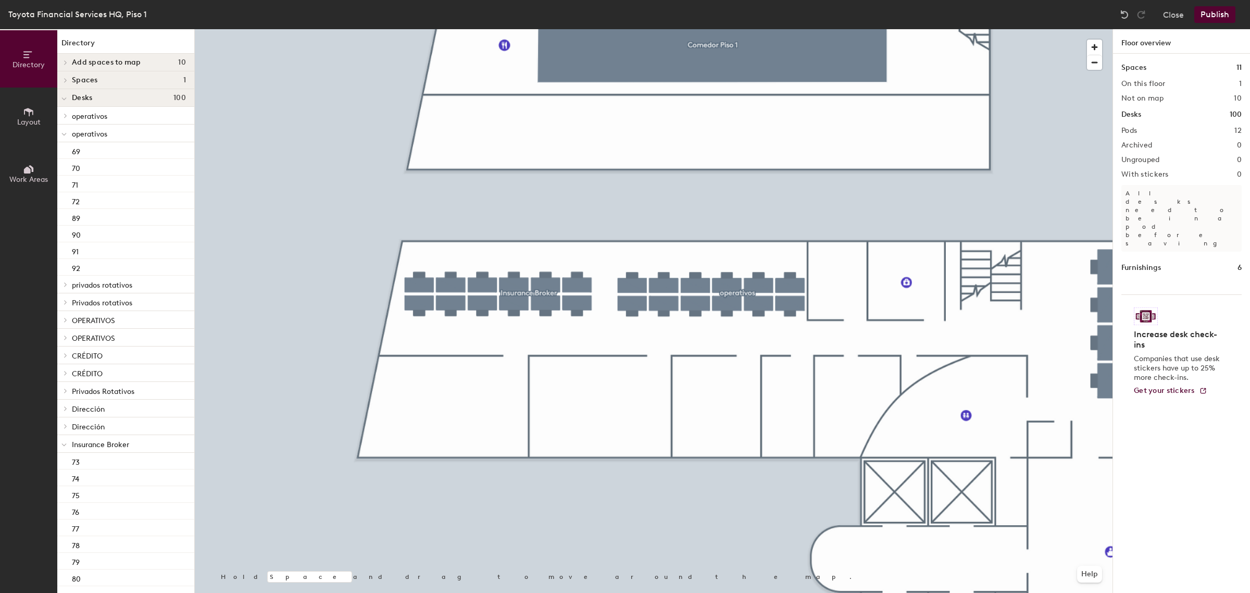
click at [1217, 16] on button "Publish" at bounding box center [1214, 14] width 41 height 17
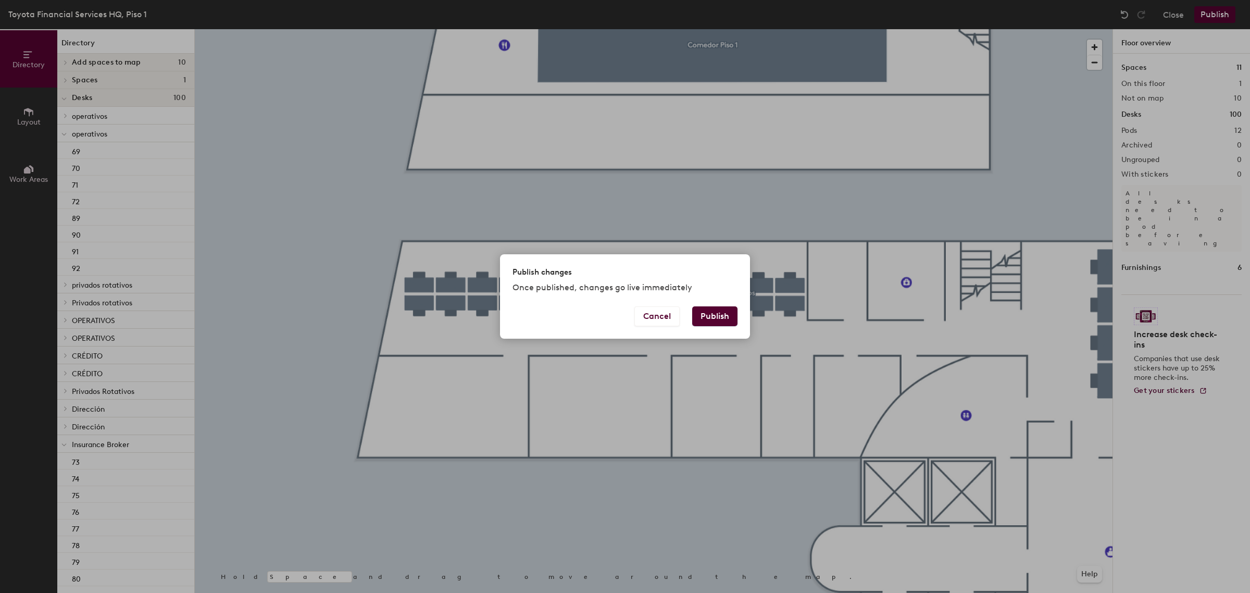
click at [728, 316] on button "Publish" at bounding box center [714, 316] width 45 height 20
